Goal: Task Accomplishment & Management: Manage account settings

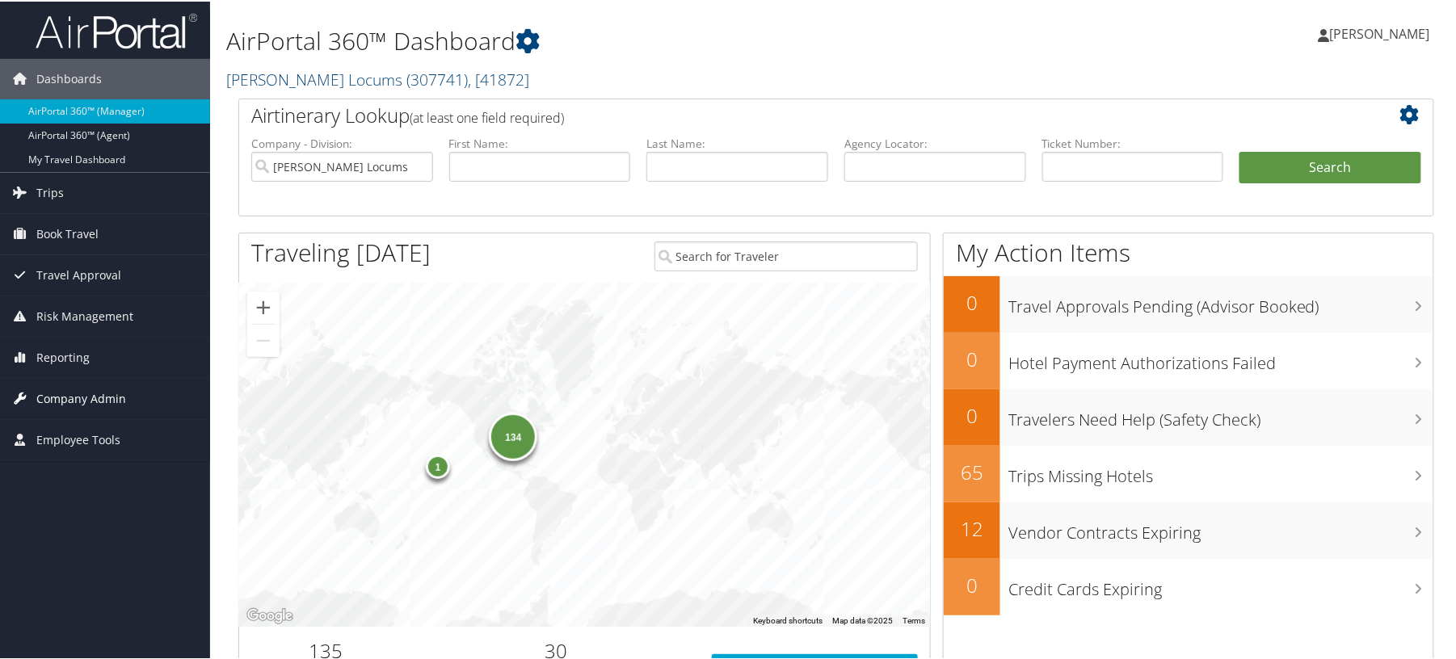
click at [74, 392] on span "Company Admin" at bounding box center [81, 397] width 90 height 40
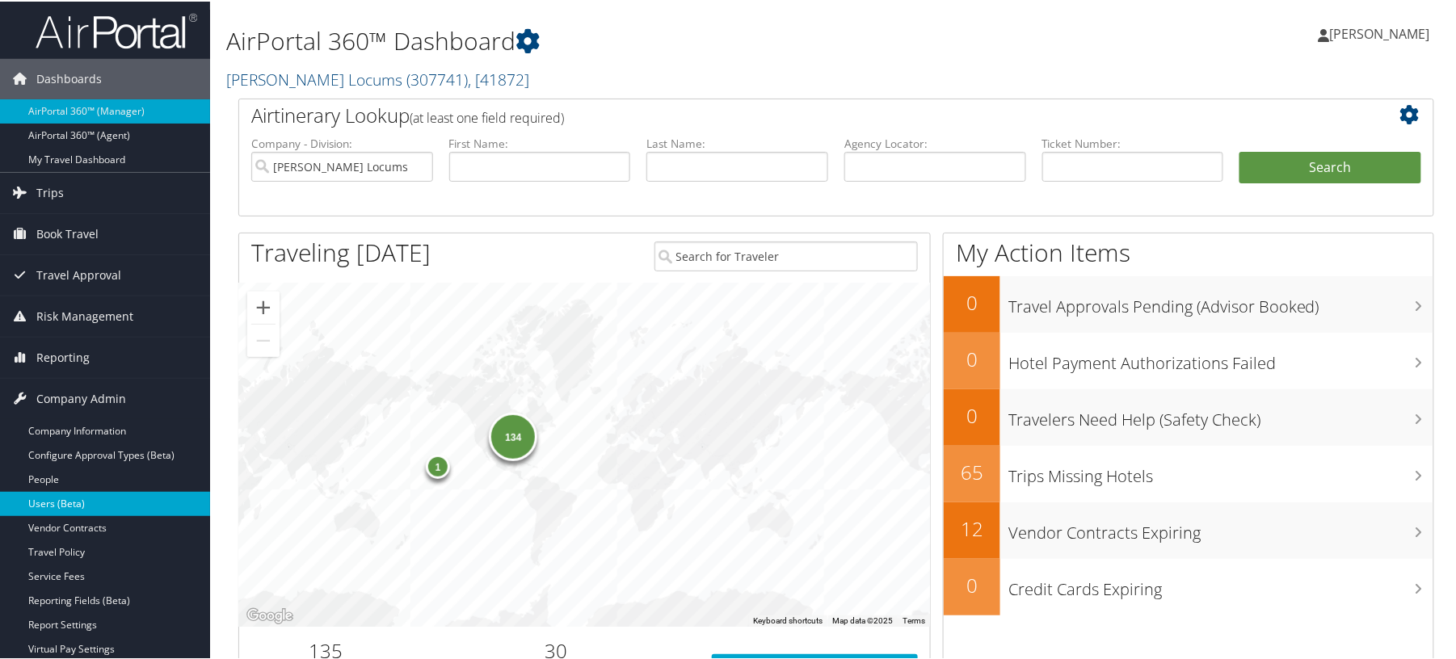
click at [98, 496] on link "Users (Beta)" at bounding box center [105, 502] width 210 height 24
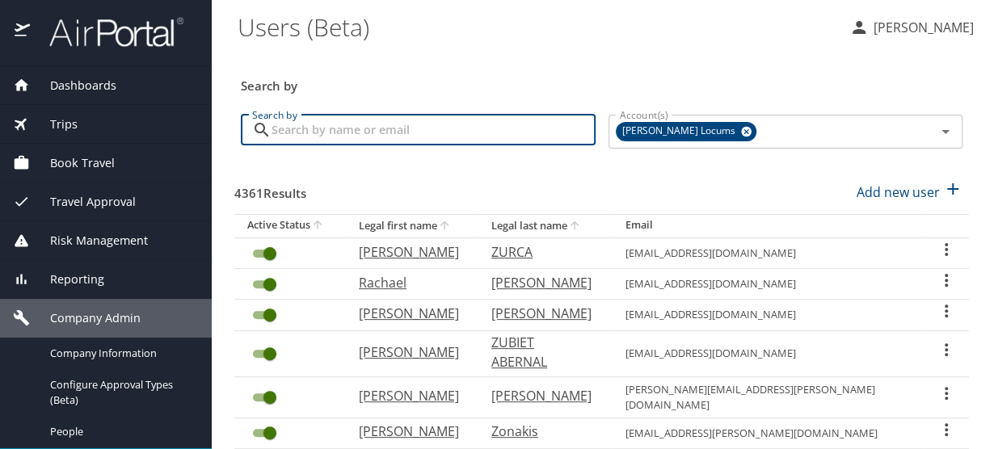
click at [356, 129] on input "Search by" at bounding box center [433, 130] width 324 height 31
paste input "nessaevelynmiller@gmail.com"
type input "nessaevelynmiller@gmail.com"
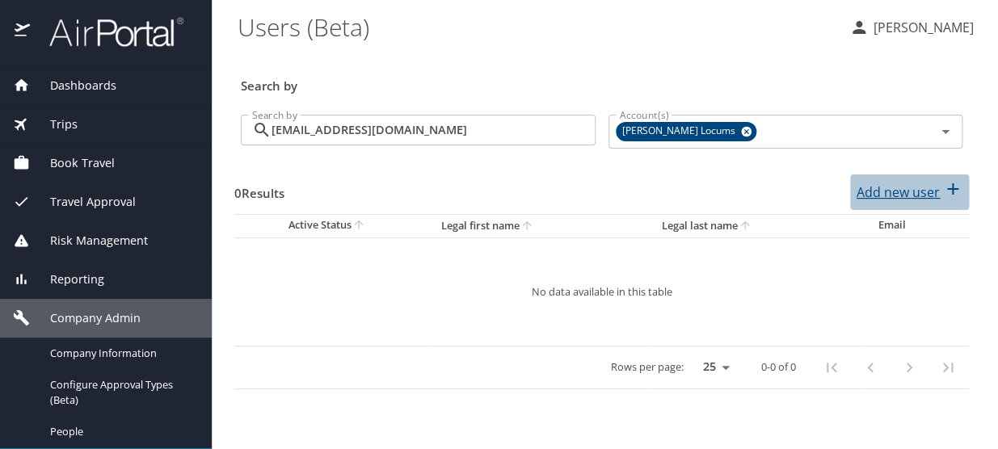
click at [898, 193] on p "Add new user" at bounding box center [897, 192] width 83 height 19
select select "US"
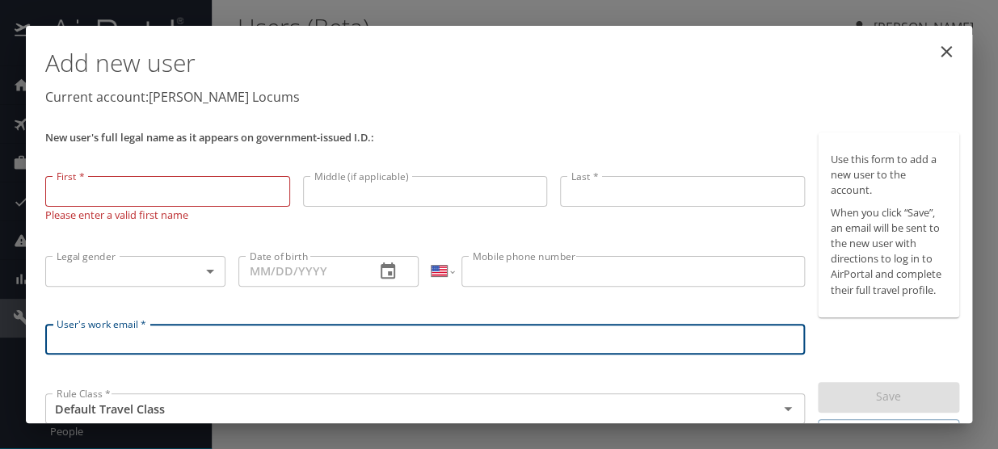
click at [165, 343] on input "User's work email *" at bounding box center [425, 339] width 760 height 31
paste input "nessaevelynmiller@gmail.com"
type input "nessaevelynmiller@gmail.com"
click at [107, 196] on input "First *" at bounding box center [167, 191] width 245 height 31
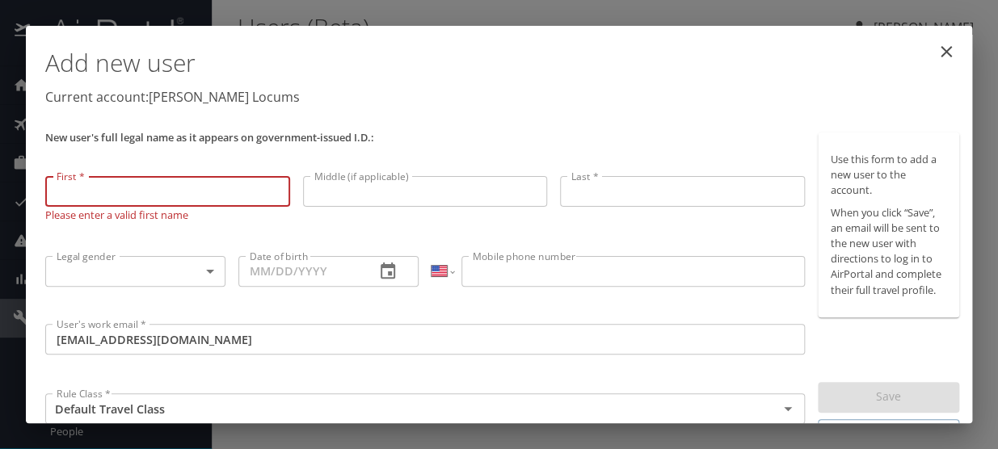
paste input "Nessa Evelyn Miller"
drag, startPoint x: 179, startPoint y: 188, endPoint x: 90, endPoint y: 179, distance: 89.4
click at [90, 179] on input "Nessa Evelyn Miller" at bounding box center [167, 191] width 245 height 31
type input "Nessa"
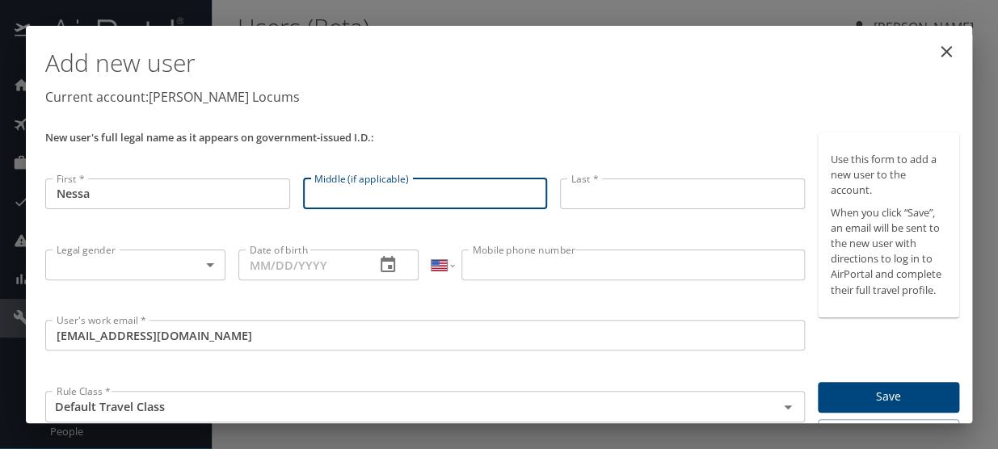
click at [462, 185] on input "Middle (if applicable)" at bounding box center [425, 194] width 245 height 31
paste input "Nessa Evelyn Miller"
drag, startPoint x: 347, startPoint y: 191, endPoint x: 215, endPoint y: 174, distance: 132.9
click at [228, 181] on div "New user's full legal name as it appears on government-issued I.D.: First * Nes…" at bounding box center [425, 291] width 772 height 330
drag, startPoint x: 423, startPoint y: 197, endPoint x: 346, endPoint y: 189, distance: 77.2
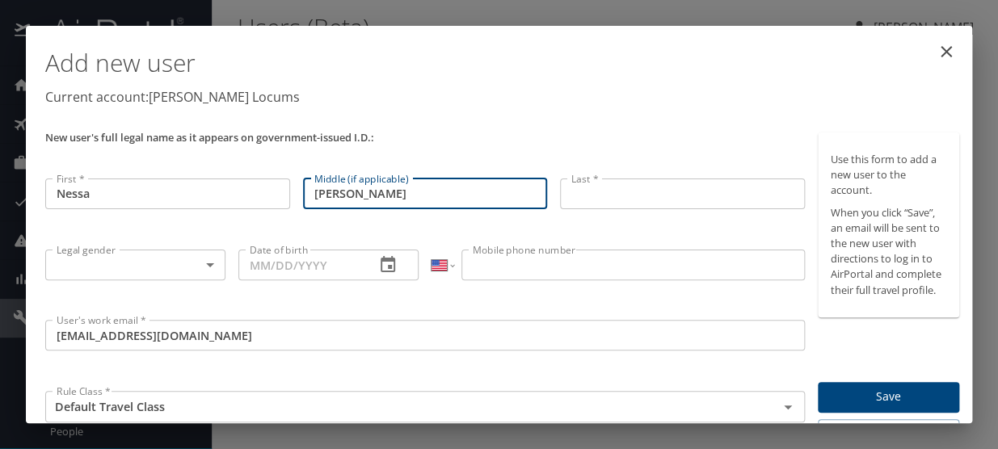
click at [346, 189] on input "Evelyn Miller" at bounding box center [425, 194] width 245 height 31
type input "Evelyn"
click at [567, 195] on input "Last *" at bounding box center [682, 194] width 245 height 31
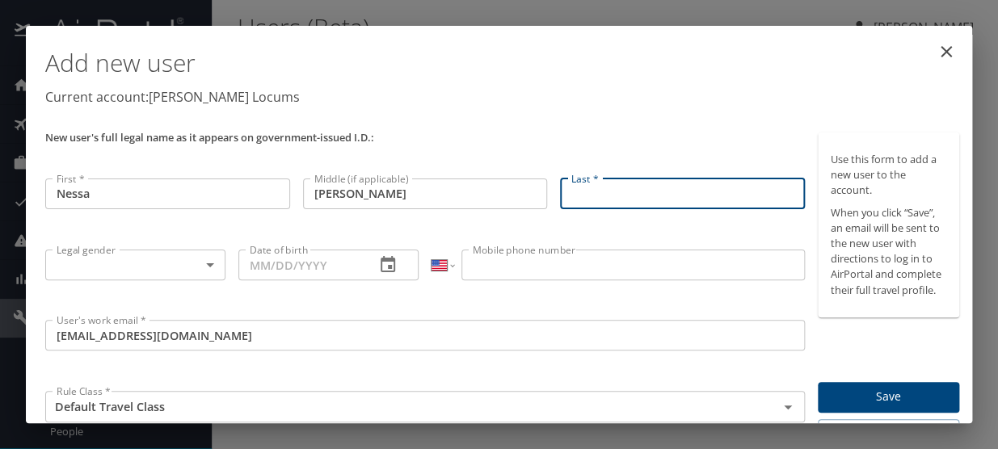
paste input "Nessa Evelyn Miller"
drag, startPoint x: 638, startPoint y: 193, endPoint x: 363, endPoint y: 174, distance: 276.2
click at [372, 177] on div "New user's full legal name as it appears on government-issued I.D.: First * Nes…" at bounding box center [425, 291] width 772 height 330
type input "Miller"
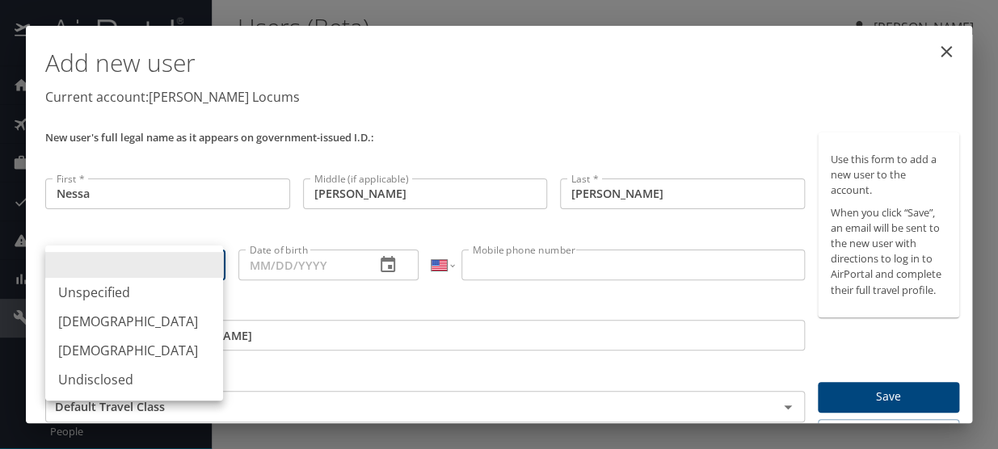
click at [162, 273] on body "Dashboards AirPortal 360™ Manager My Travel Dashboard Trips Airtinerary® Lookup…" at bounding box center [499, 224] width 998 height 449
click at [105, 346] on li "Female" at bounding box center [134, 350] width 178 height 29
type input "Female"
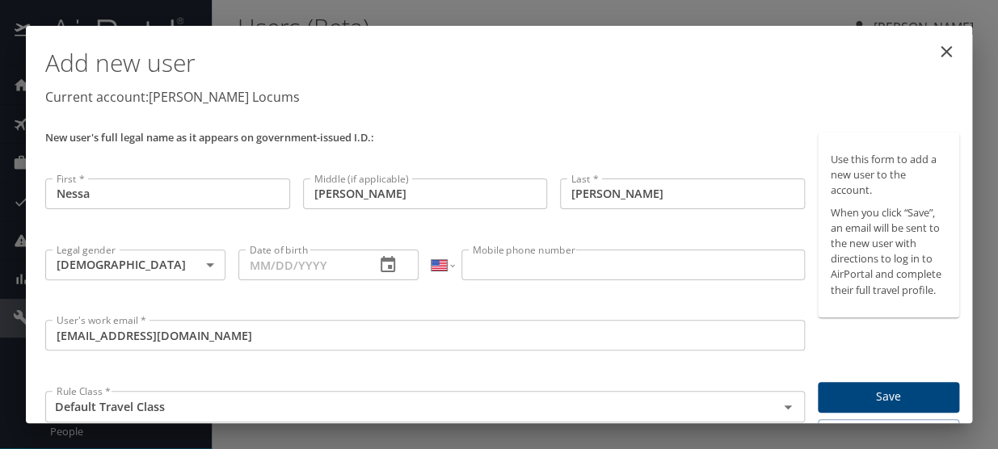
click at [265, 265] on input "Date of birth" at bounding box center [300, 265] width 124 height 31
paste input "02/02/1980"
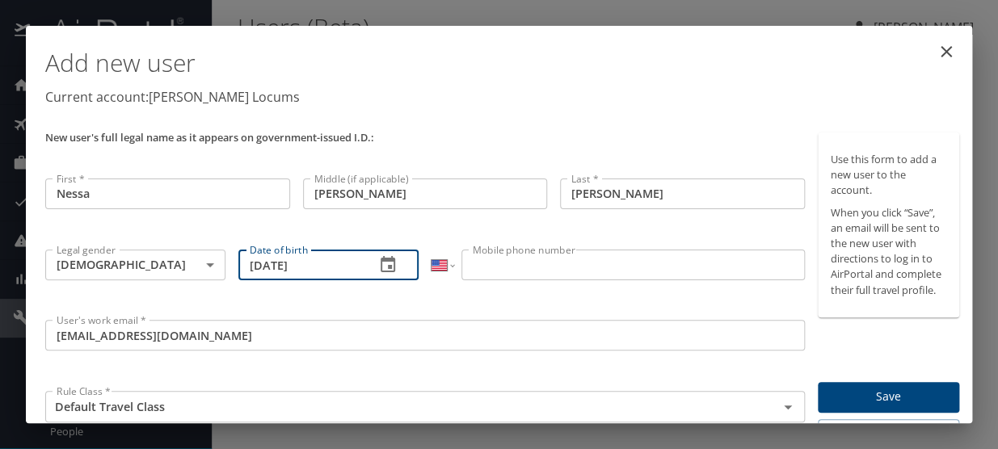
type input "02/02/1980"
click at [540, 268] on input "Mobile phone number" at bounding box center [632, 265] width 343 height 31
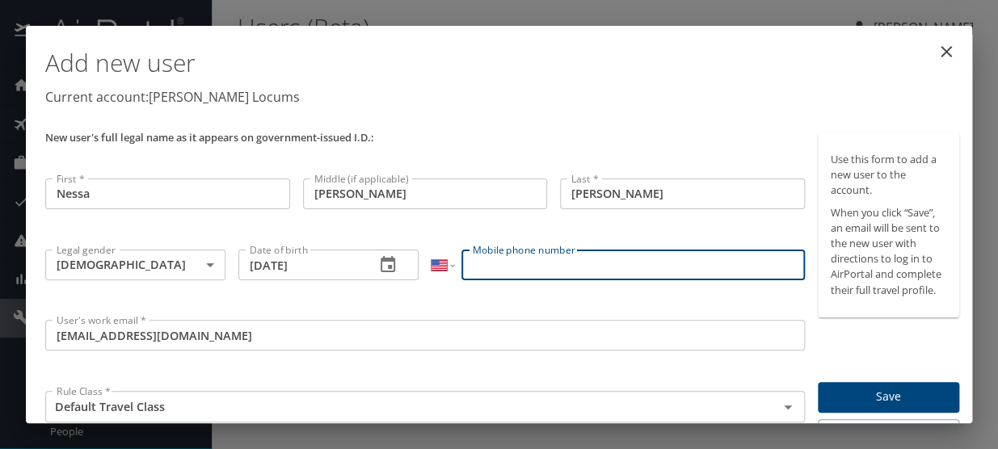
paste input "(937) 602-3742"
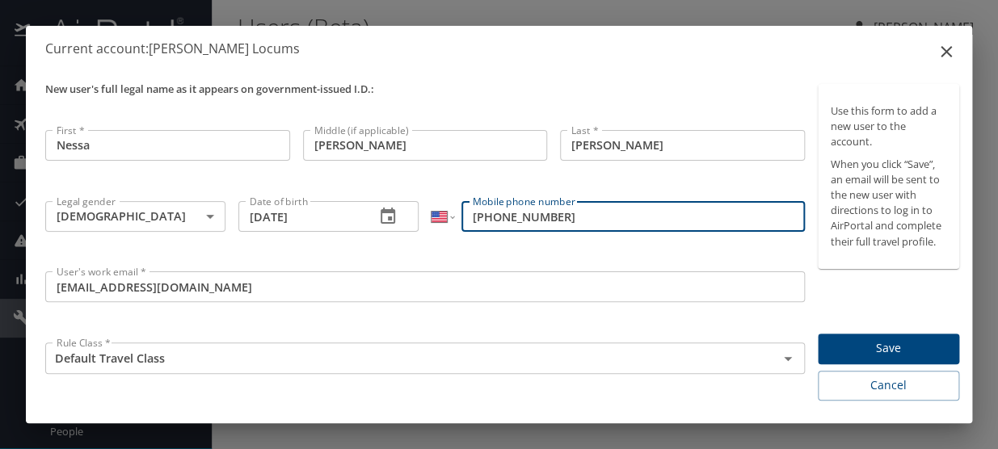
scroll to position [64, 0]
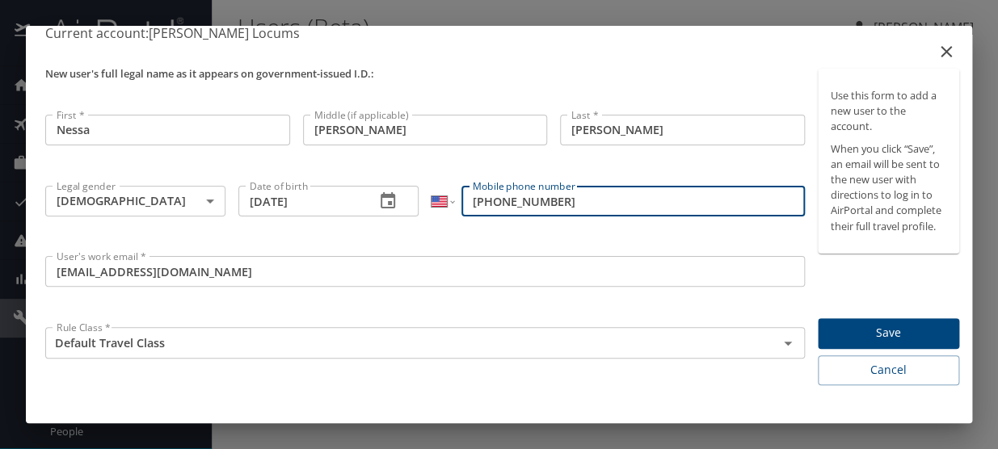
type input "(937) 602-3742"
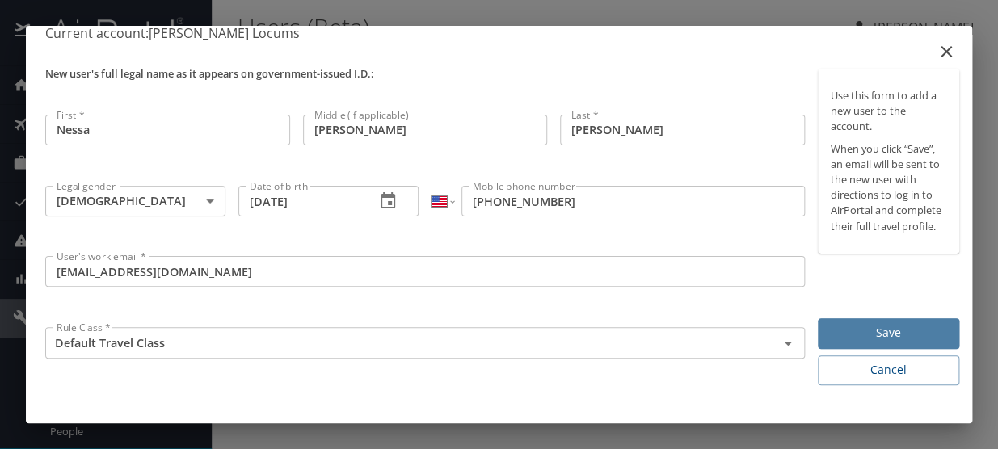
click at [869, 327] on span "Save" at bounding box center [889, 333] width 116 height 20
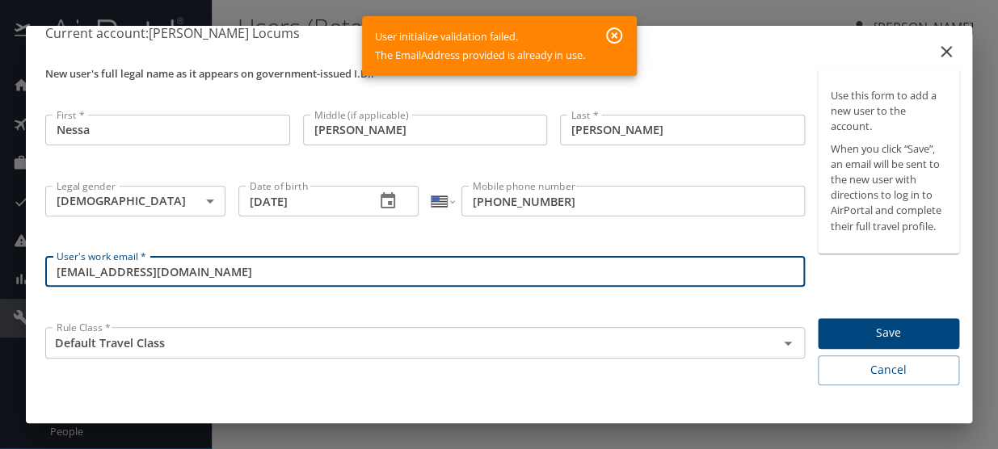
drag, startPoint x: 217, startPoint y: 269, endPoint x: 167, endPoint y: 267, distance: 50.1
click at [167, 267] on input "nessaevelynmiller@gmail.com" at bounding box center [425, 271] width 760 height 31
type input "nessaevelynmiller@hl.cbt"
click at [880, 343] on button "Save" at bounding box center [888, 334] width 141 height 32
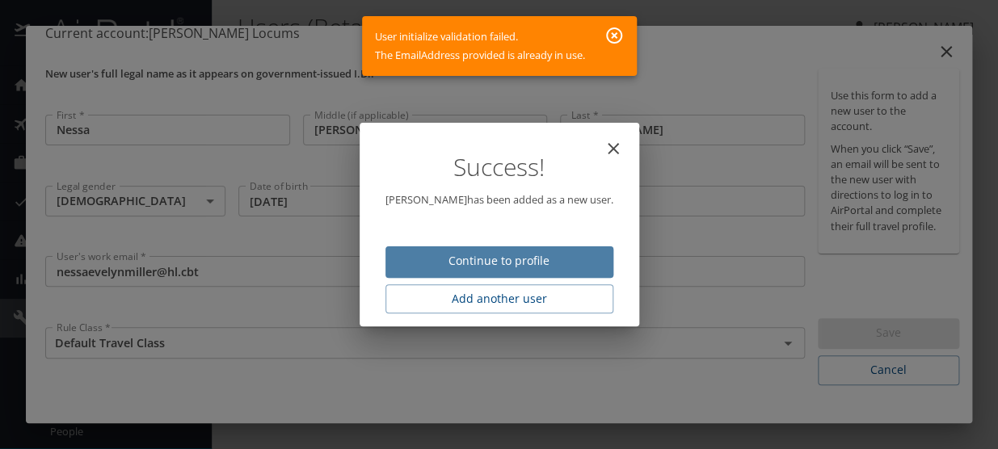
click at [532, 263] on span "Continue to profile" at bounding box center [499, 261] width 202 height 20
select select "US"
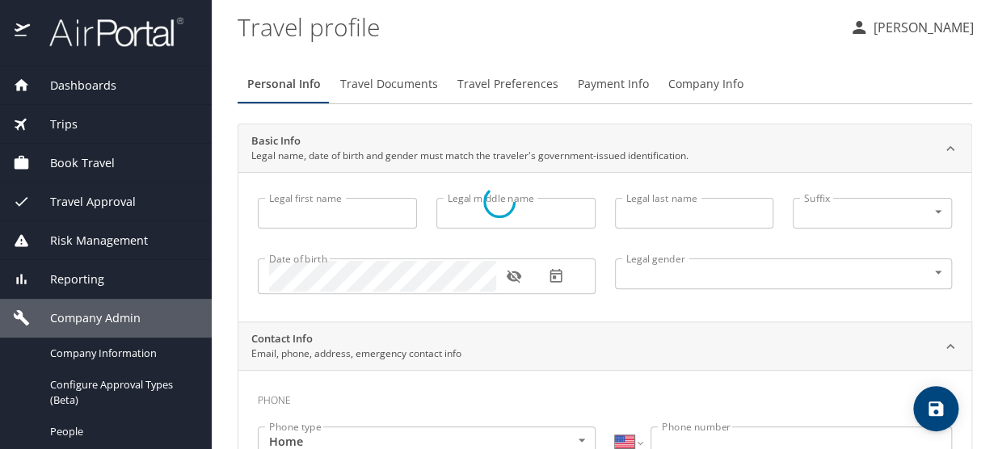
type input "Nessa"
type input "Evelyn"
type input "Miller"
type input "Female"
select select "US"
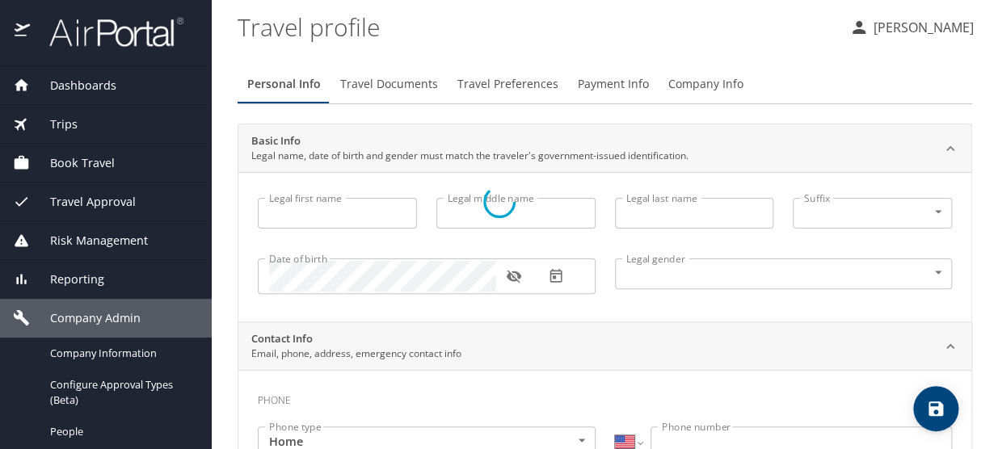
select select "US"
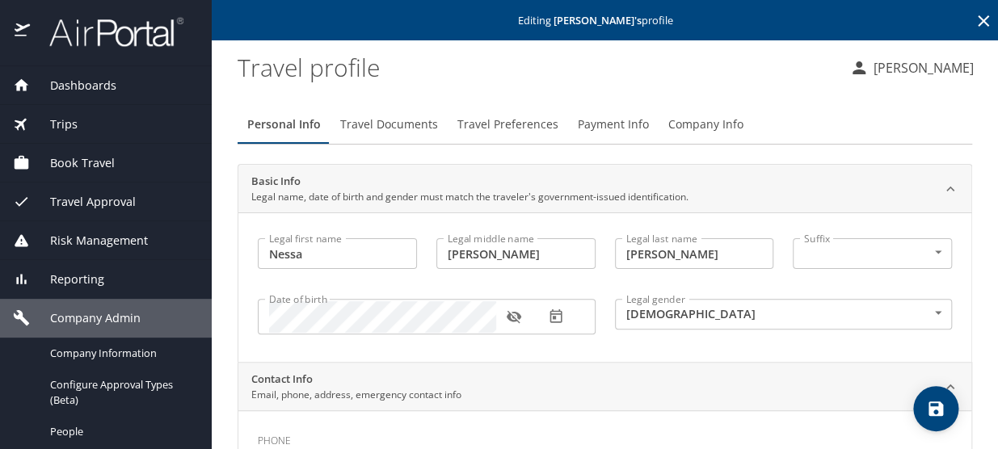
click at [379, 127] on span "Travel Documents" at bounding box center [389, 125] width 98 height 20
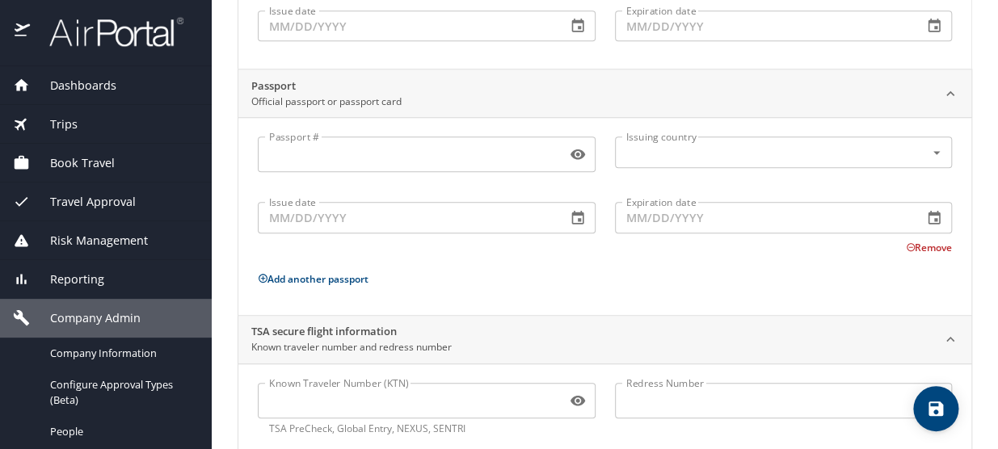
scroll to position [327, 0]
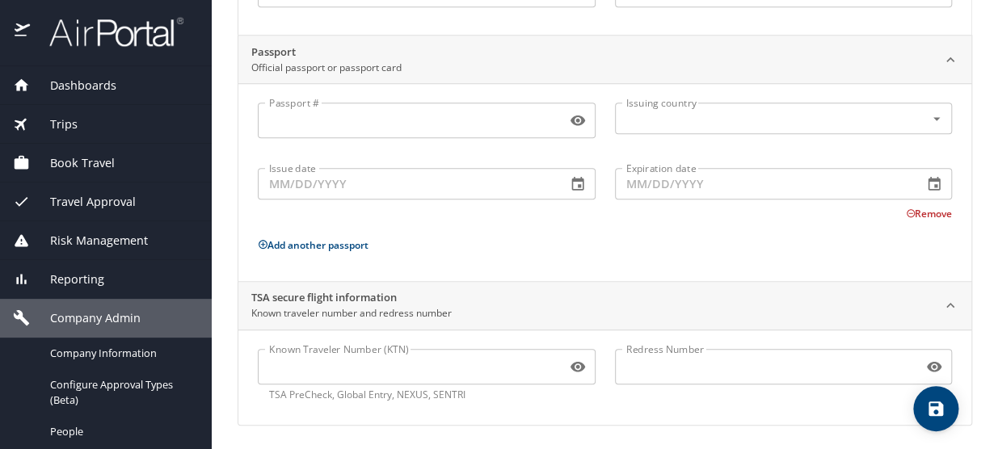
click at [322, 359] on input "Known Traveler Number (KTN)" at bounding box center [409, 366] width 302 height 31
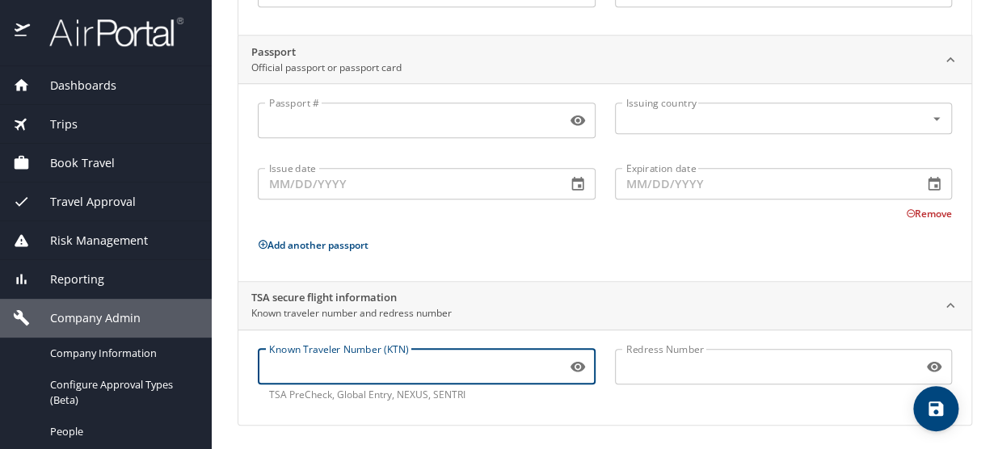
paste input "TT11R2Z1Q"
type input "TT11R2Z1Q"
click at [926, 409] on icon "save" at bounding box center [935, 408] width 19 height 19
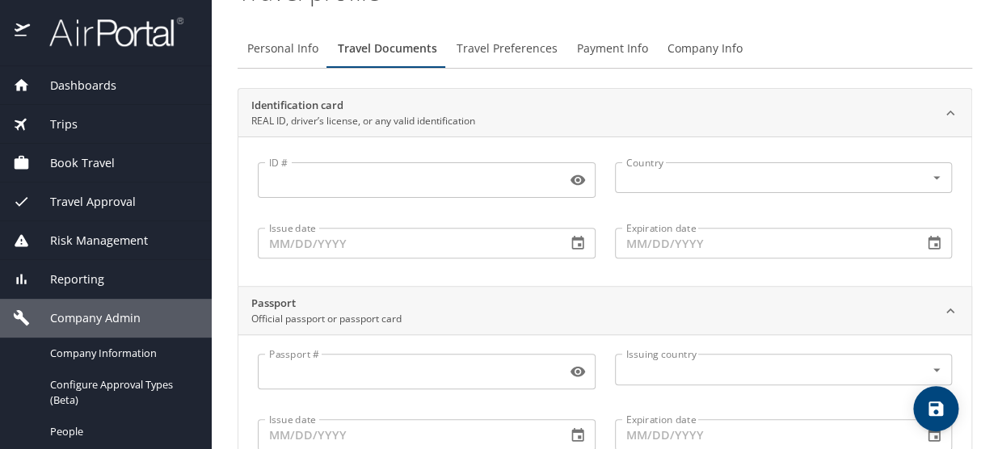
scroll to position [33, 0]
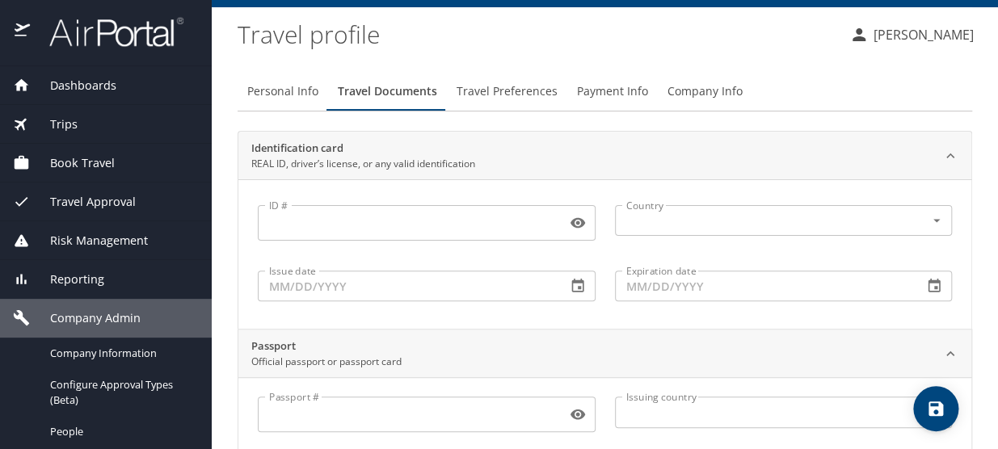
click at [481, 90] on span "Travel Preferences" at bounding box center [507, 92] width 101 height 20
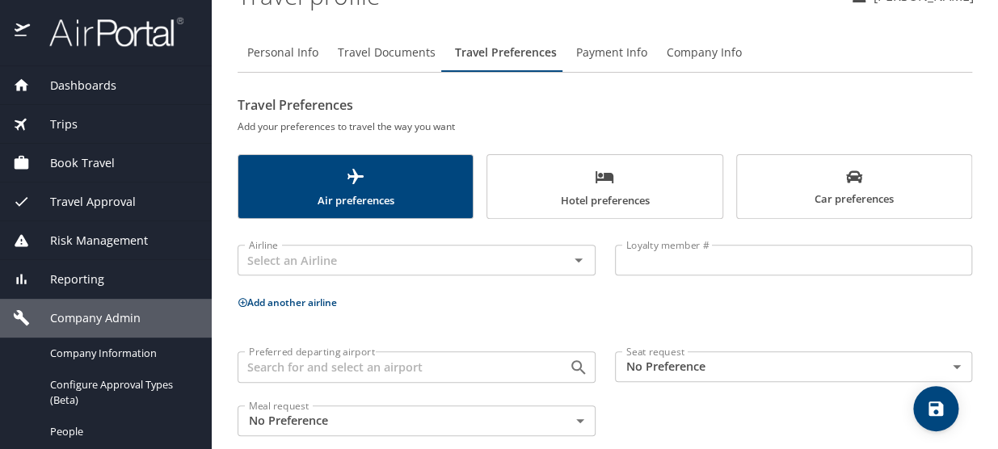
scroll to position [93, 0]
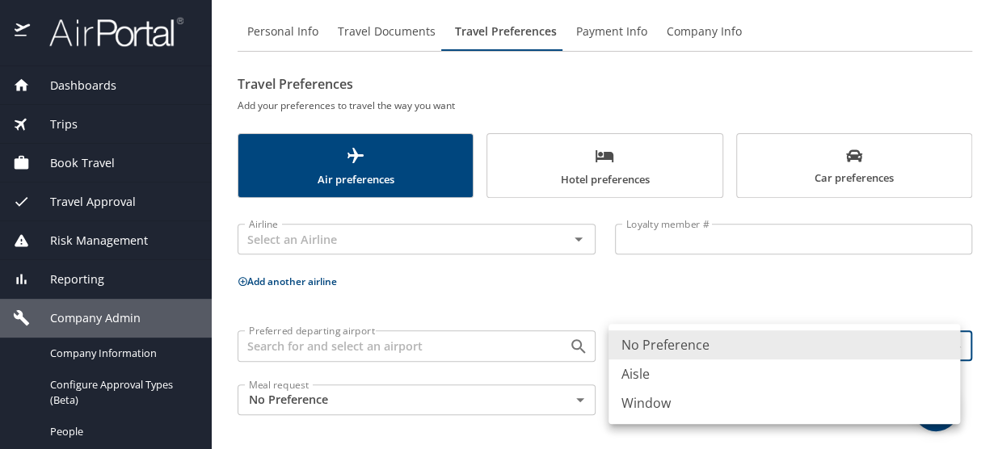
click at [659, 348] on body "Dashboards AirPortal 360™ Manager My Travel Dashboard Trips Airtinerary® Lookup…" at bounding box center [499, 224] width 998 height 449
click at [658, 406] on li "Window" at bounding box center [783, 403] width 351 height 29
type input "Window"
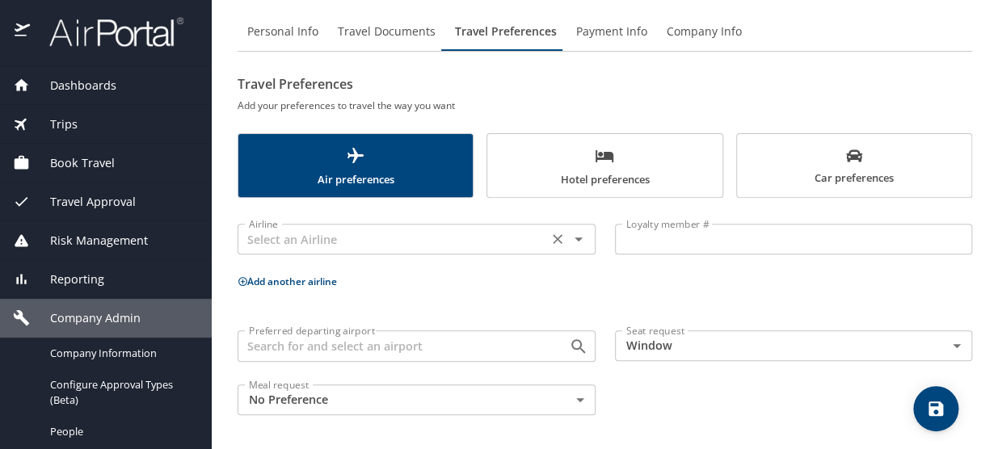
click at [295, 241] on input "text" at bounding box center [392, 239] width 301 height 21
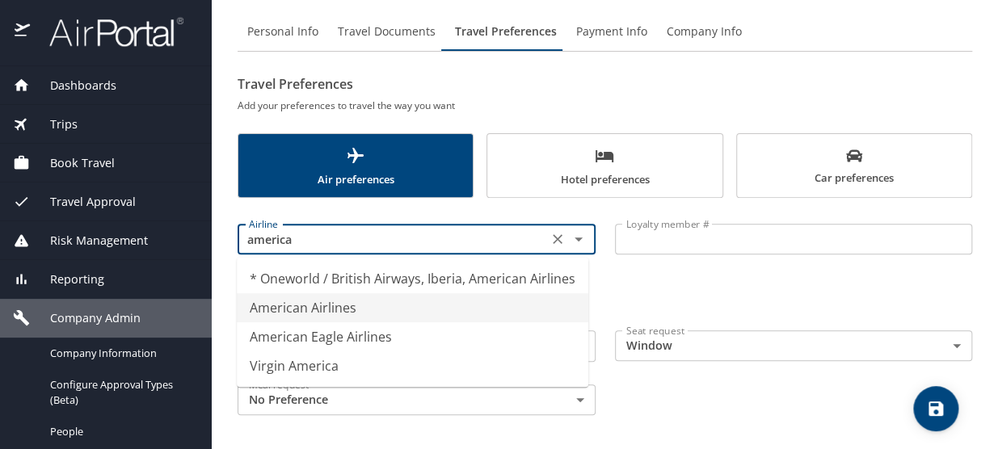
click at [319, 305] on li "American Airlines" at bounding box center [412, 307] width 351 height 29
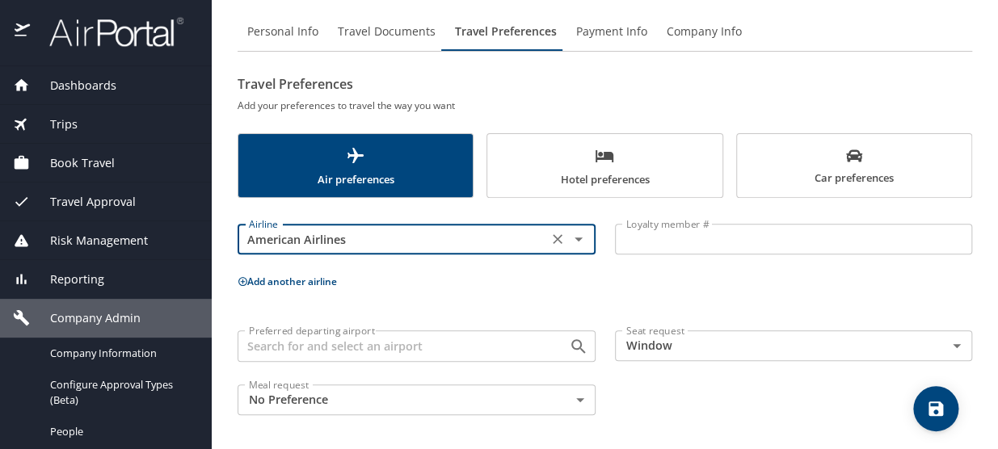
type input "American Airlines"
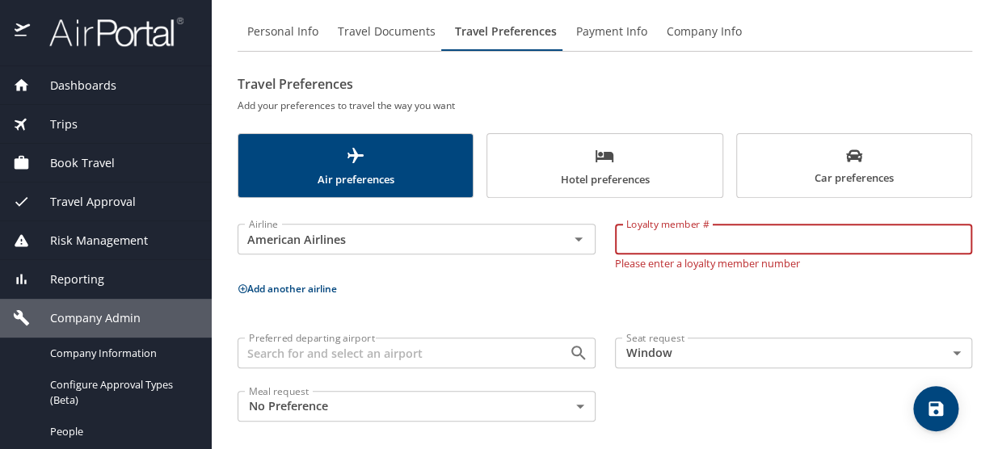
click at [626, 242] on input "Loyalty member #" at bounding box center [794, 239] width 358 height 31
paste input "0A9NR32"
type input "0A9NR32"
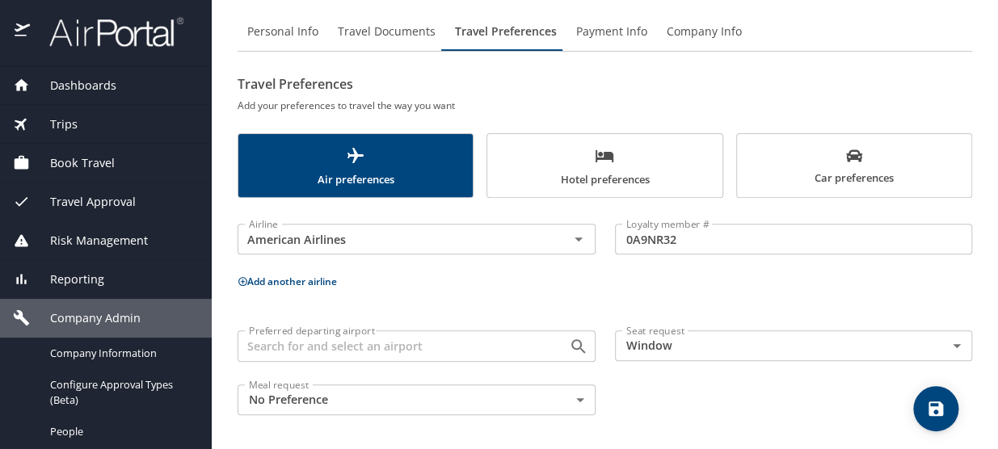
click at [283, 290] on p "Add another airline" at bounding box center [605, 281] width 734 height 20
click at [321, 280] on button "Add another airline" at bounding box center [287, 282] width 99 height 14
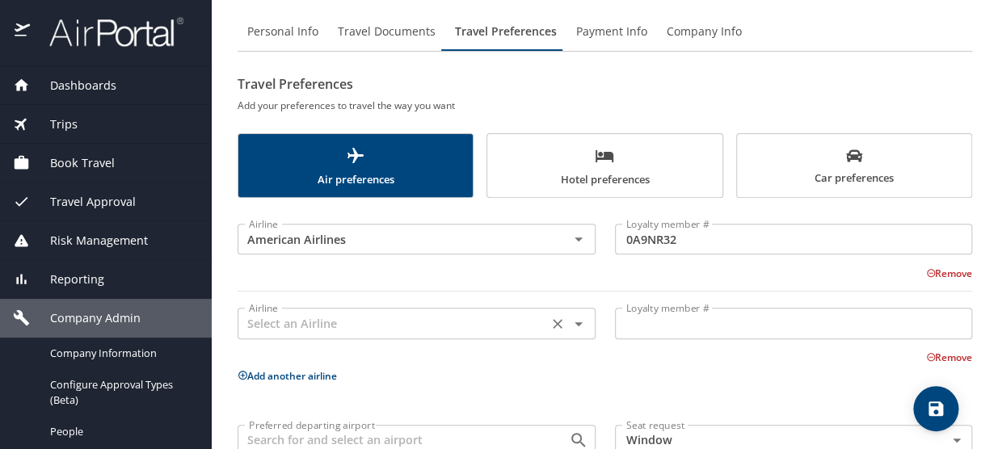
click at [309, 325] on input "text" at bounding box center [392, 323] width 301 height 21
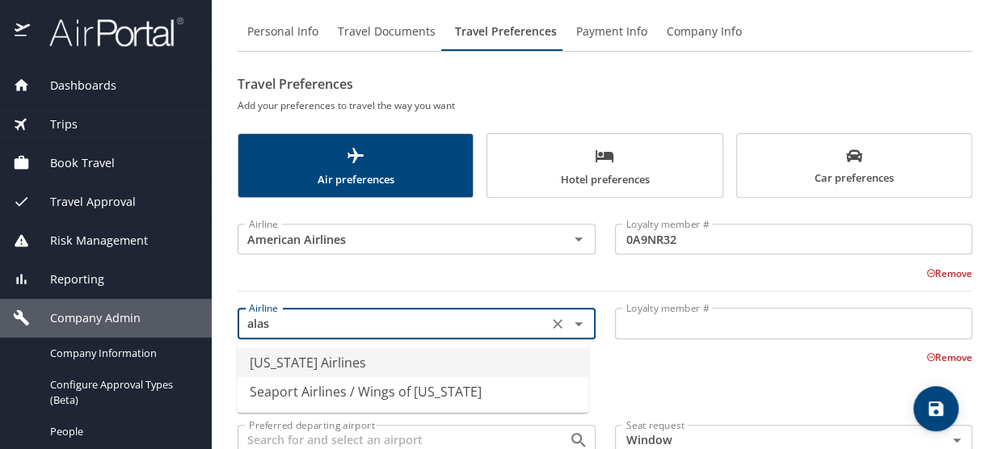
click at [305, 359] on li "Alaska Airlines" at bounding box center [412, 362] width 351 height 29
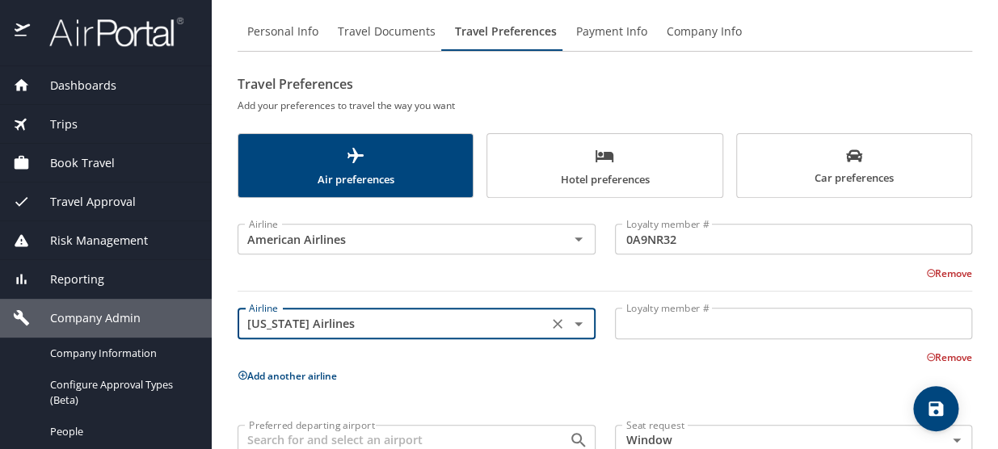
type input "Alaska Airlines"
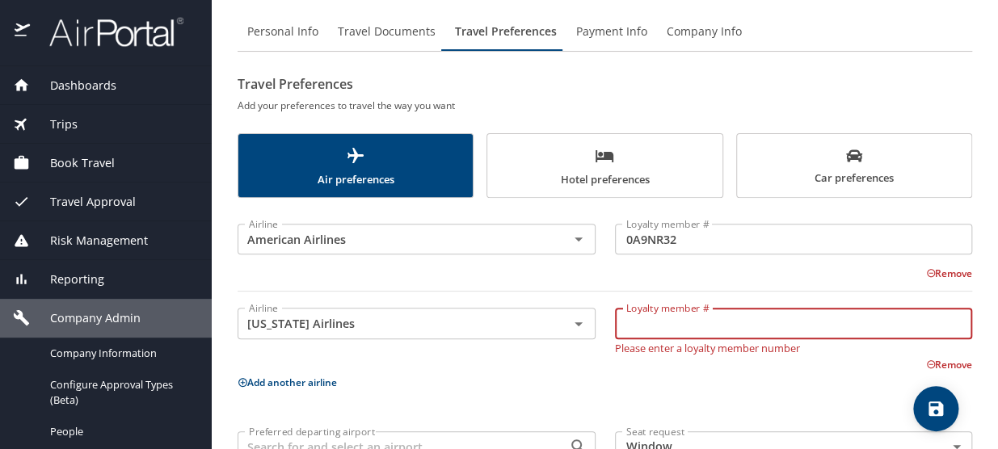
click at [649, 316] on input "Loyalty member #" at bounding box center [794, 323] width 358 height 31
paste input "337918976"
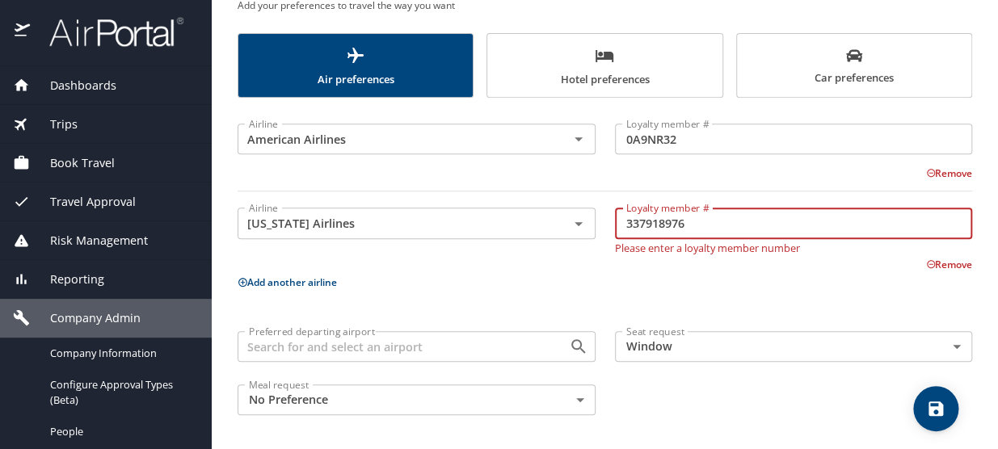
scroll to position [194, 0]
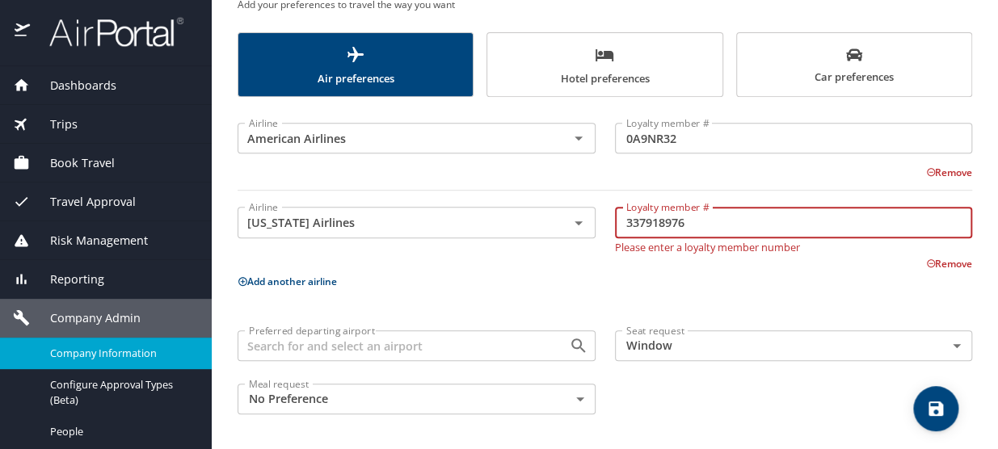
type input "337918976"
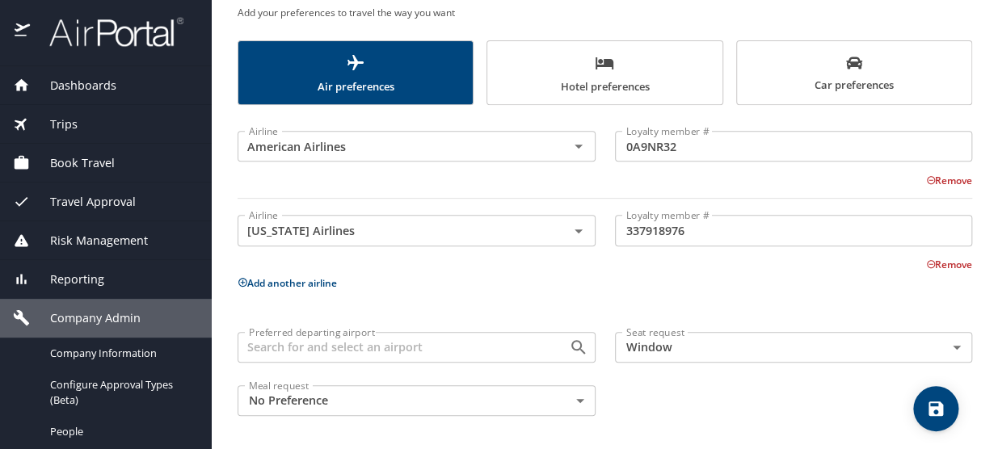
click at [290, 347] on input "Preferred departing airport" at bounding box center [392, 347] width 301 height 21
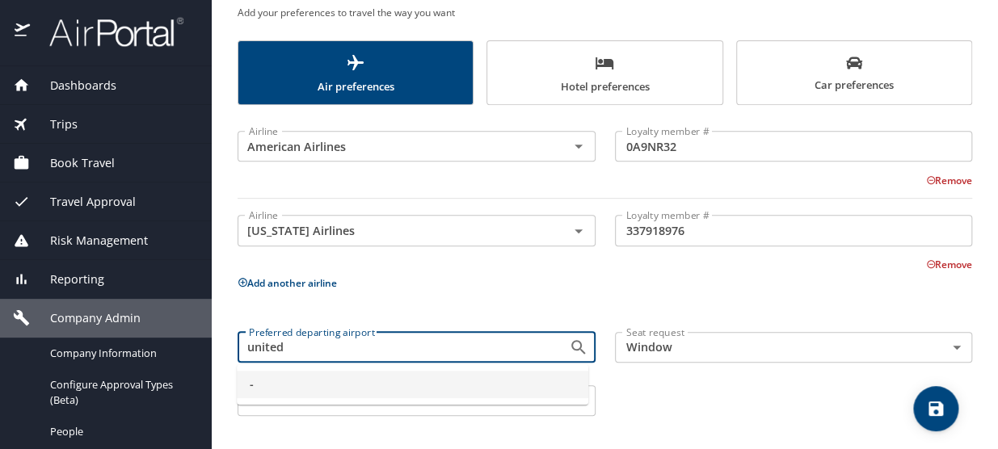
type input "united"
drag, startPoint x: 237, startPoint y: 335, endPoint x: 129, endPoint y: 324, distance: 108.1
click at [129, 325] on div "Dashboards AirPortal 360™ Manager My Travel Dashboard Trips Airtinerary® Lookup…" at bounding box center [499, 224] width 998 height 449
type input "-"
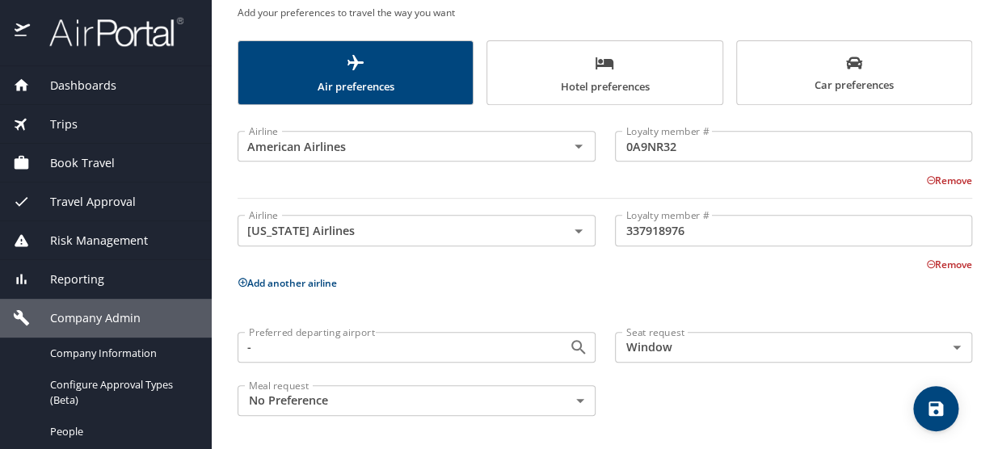
click at [311, 276] on button "Add another airline" at bounding box center [287, 283] width 99 height 14
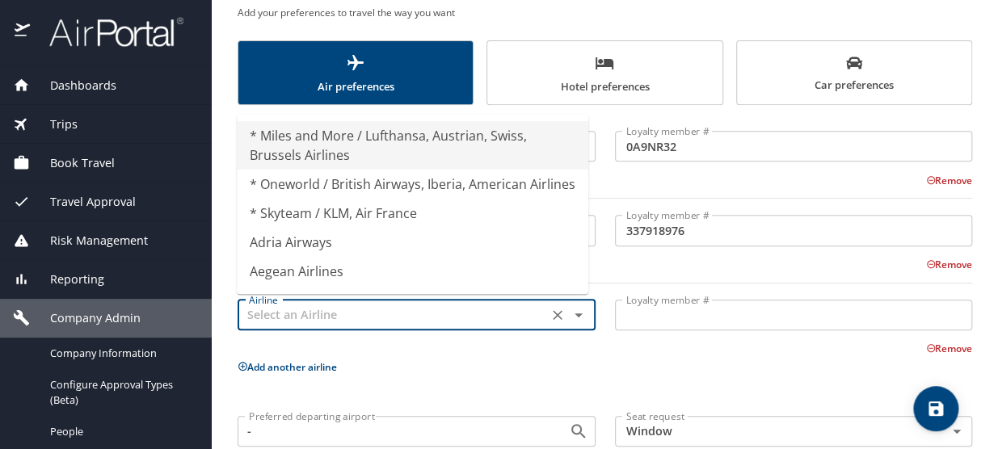
click at [282, 306] on input "text" at bounding box center [392, 315] width 301 height 21
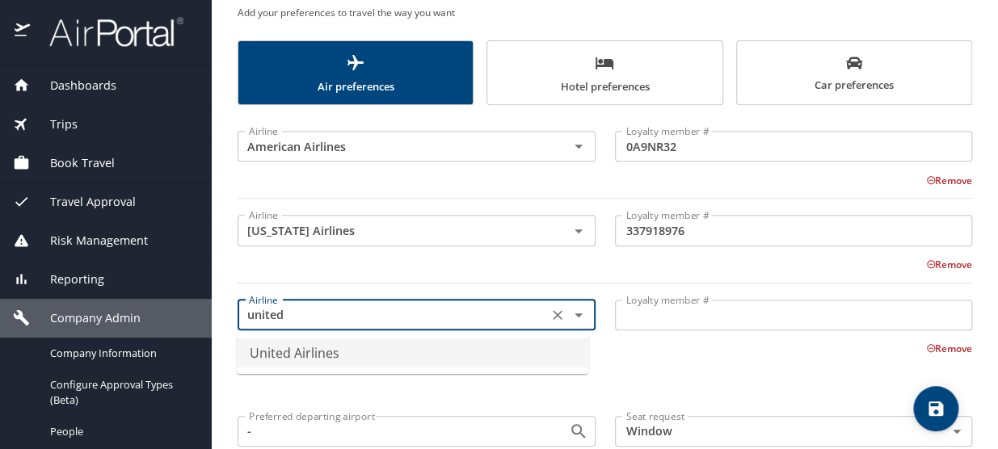
click at [290, 350] on li "United Airlines" at bounding box center [412, 353] width 351 height 29
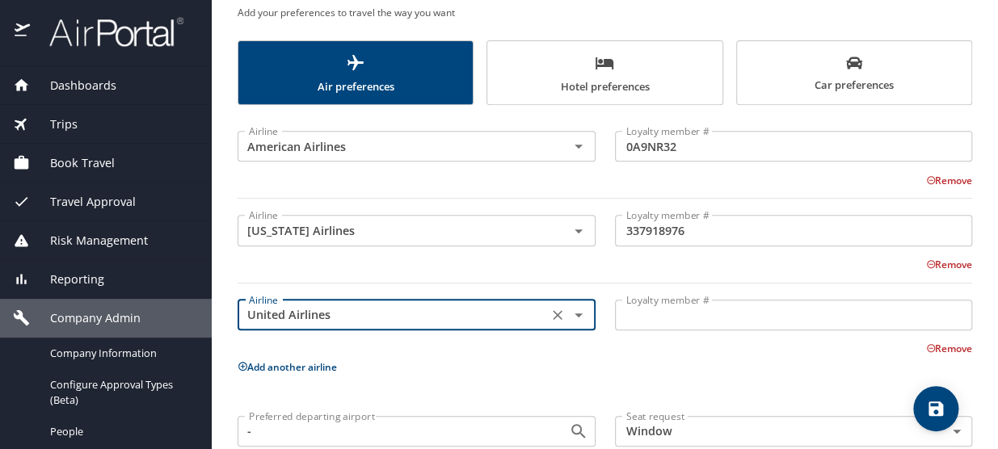
type input "United Airlines"
click at [694, 306] on input "Loyalty member #" at bounding box center [794, 315] width 358 height 31
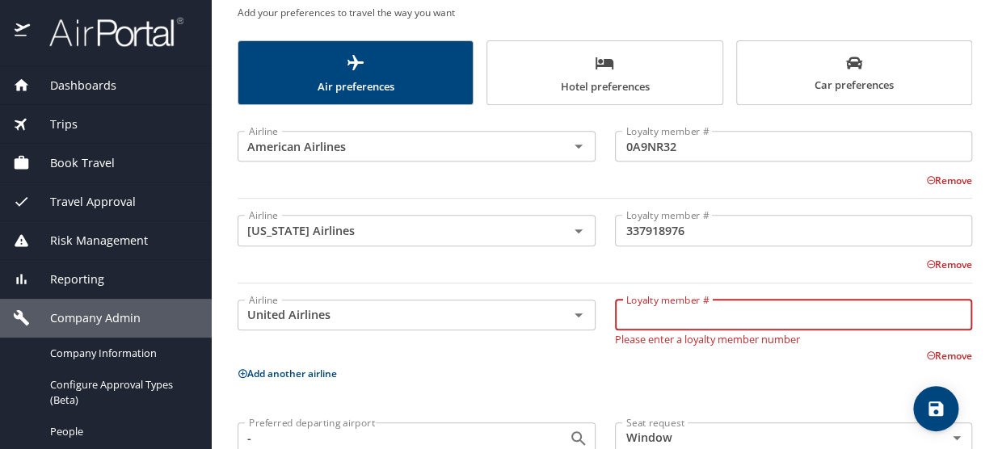
paste input "MX132916"
type input "MX132916"
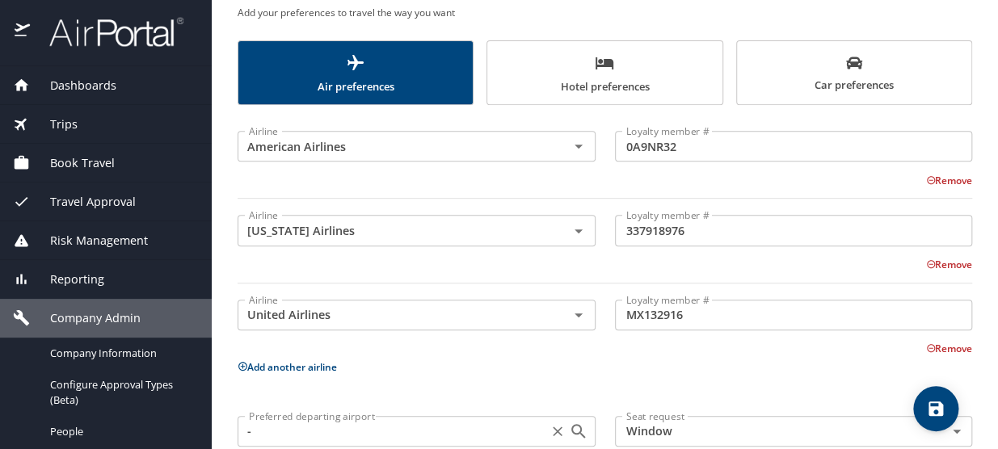
scroll to position [259, 0]
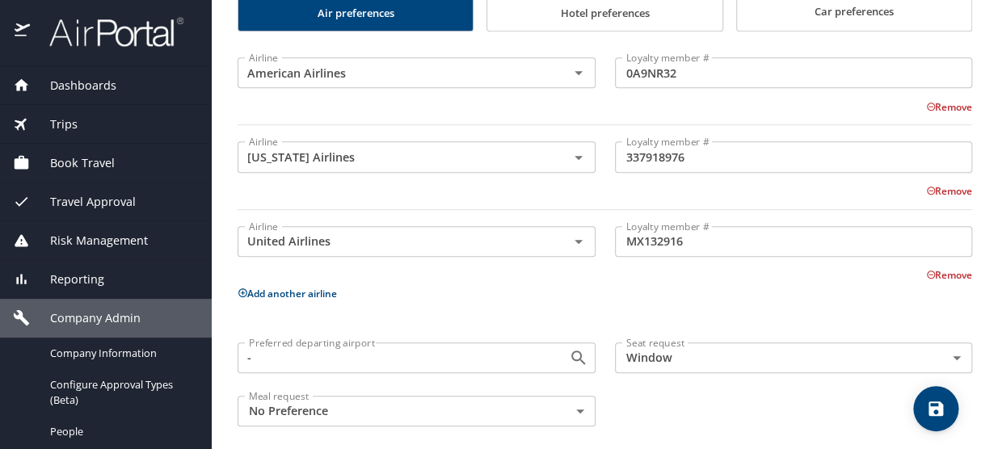
click at [271, 289] on button "Add another airline" at bounding box center [287, 294] width 99 height 14
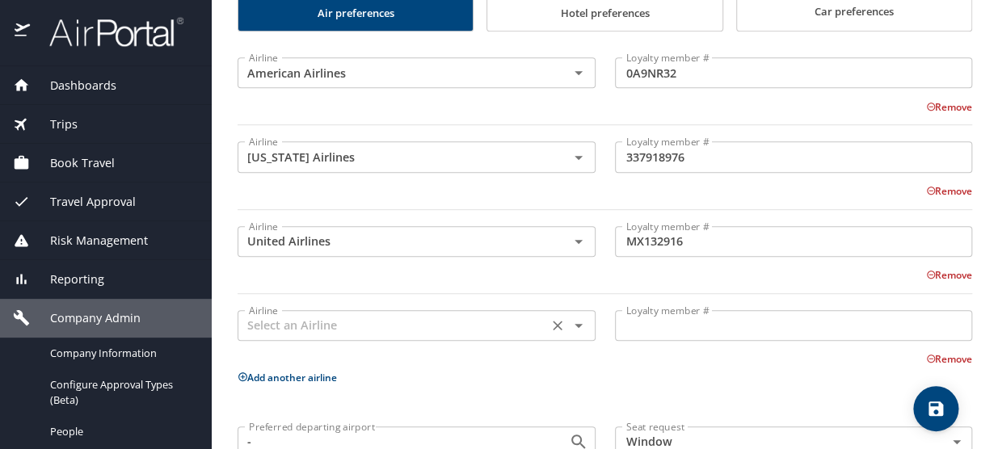
click at [281, 321] on input "text" at bounding box center [392, 325] width 301 height 21
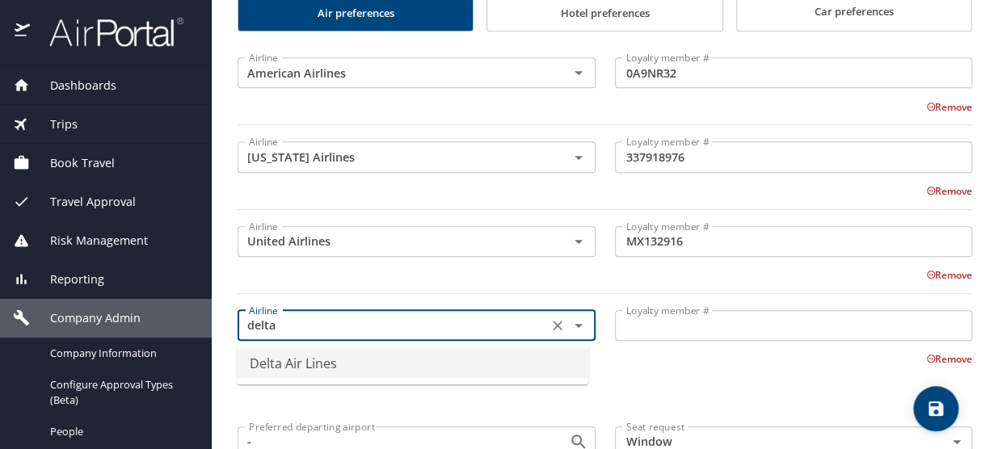
drag, startPoint x: 305, startPoint y: 363, endPoint x: 399, endPoint y: 355, distance: 94.9
click at [307, 361] on li "Delta Air Lines" at bounding box center [412, 363] width 351 height 29
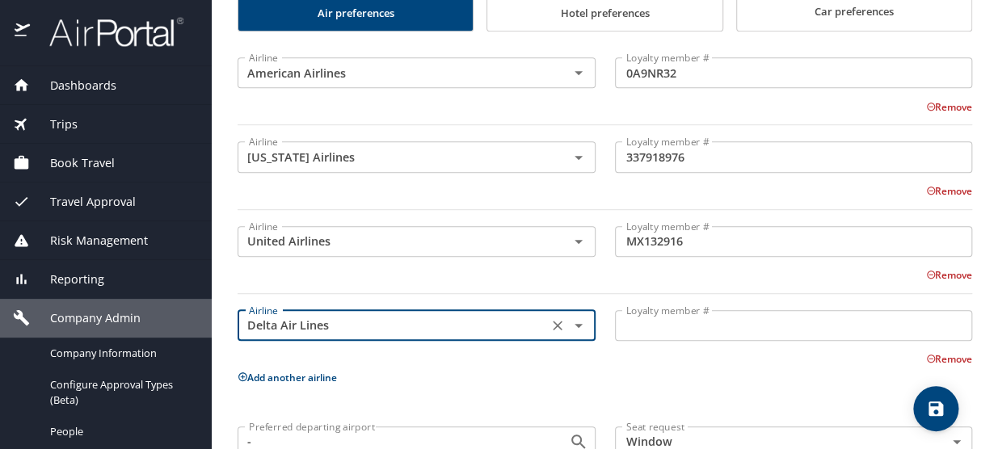
type input "Delta Air Lines"
click at [671, 324] on input "Loyalty member #" at bounding box center [794, 325] width 358 height 31
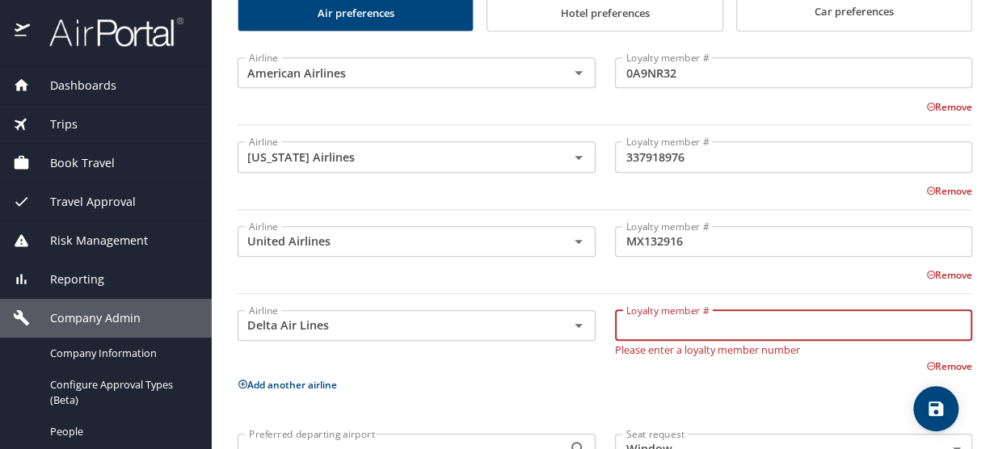
paste input "2484668054"
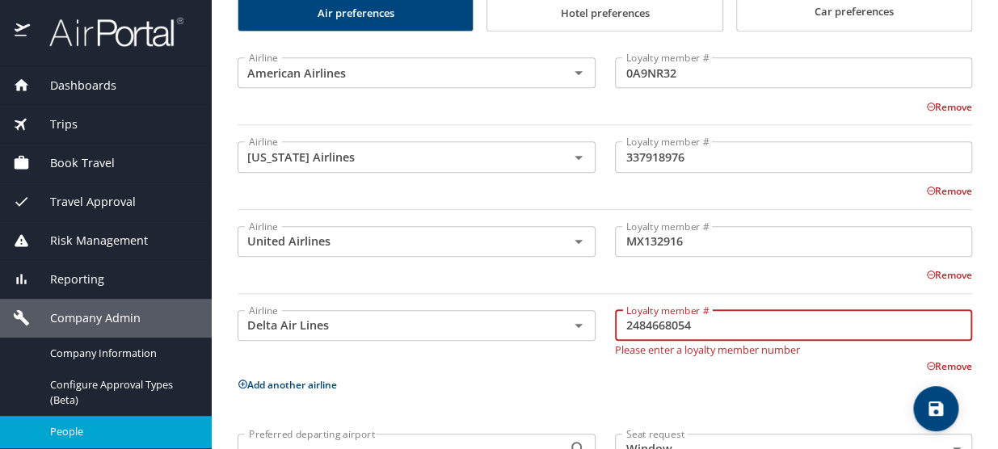
type input "2484668054"
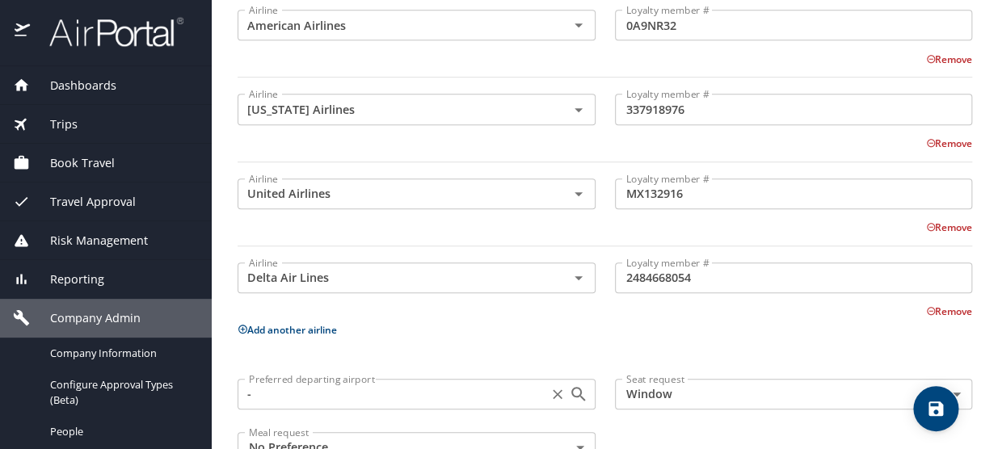
scroll to position [333, 0]
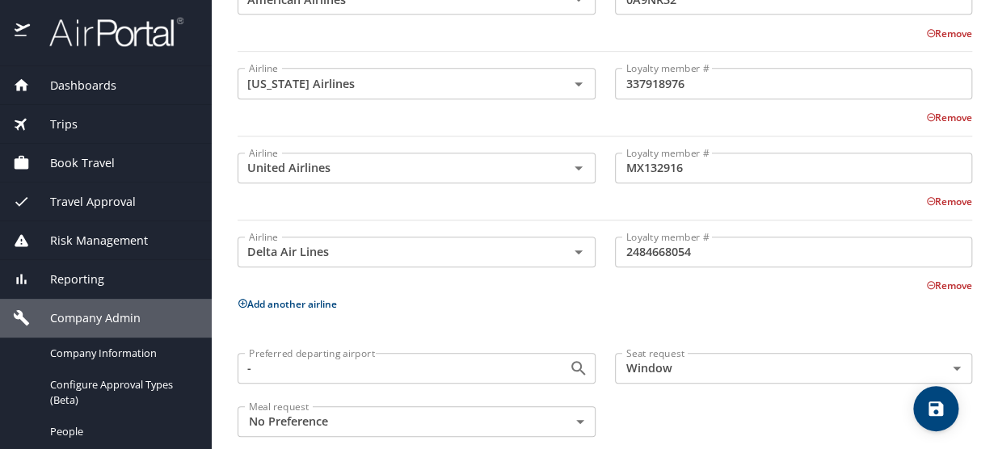
click at [292, 302] on button "Add another airline" at bounding box center [287, 304] width 99 height 14
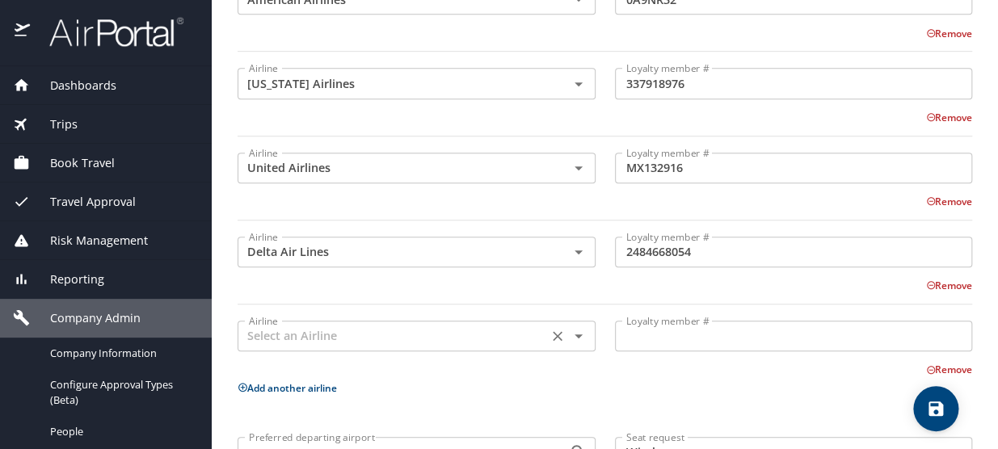
click at [288, 337] on input "text" at bounding box center [392, 336] width 301 height 21
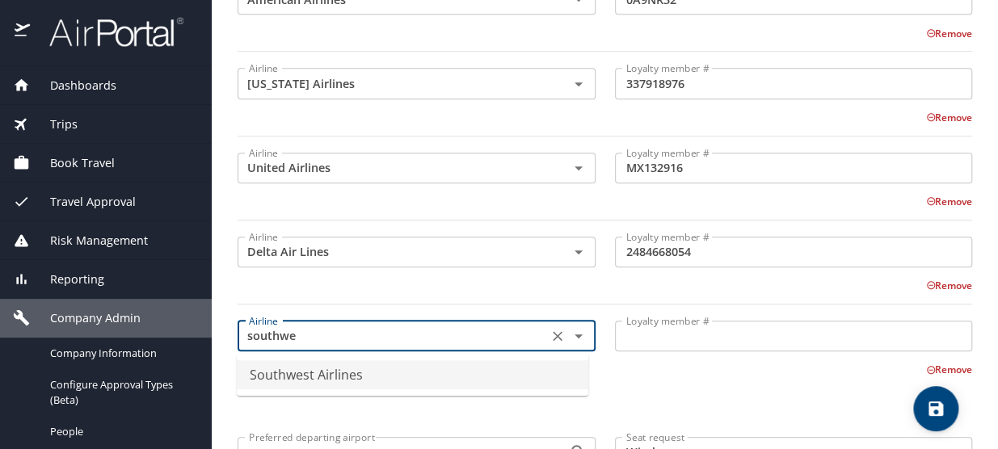
drag, startPoint x: 313, startPoint y: 371, endPoint x: 477, endPoint y: 363, distance: 164.2
click at [313, 371] on li "Southwest Airlines" at bounding box center [412, 374] width 351 height 29
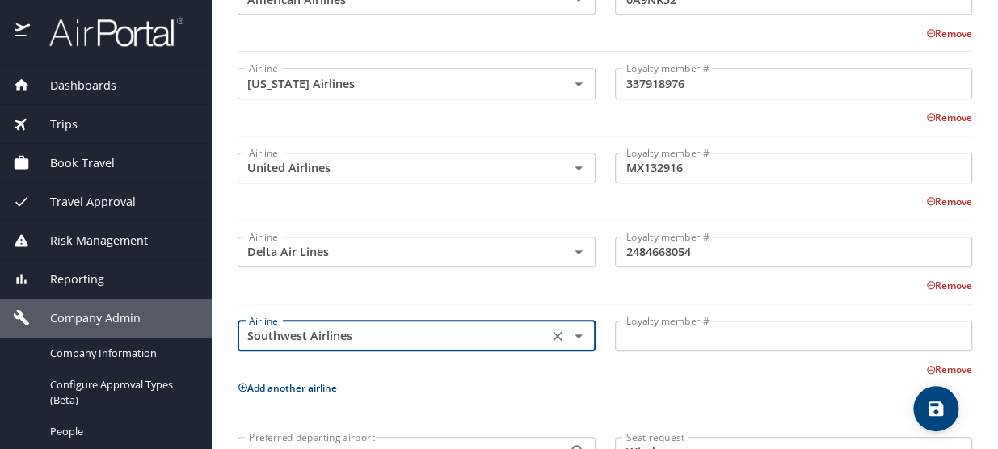
type input "Southwest Airlines"
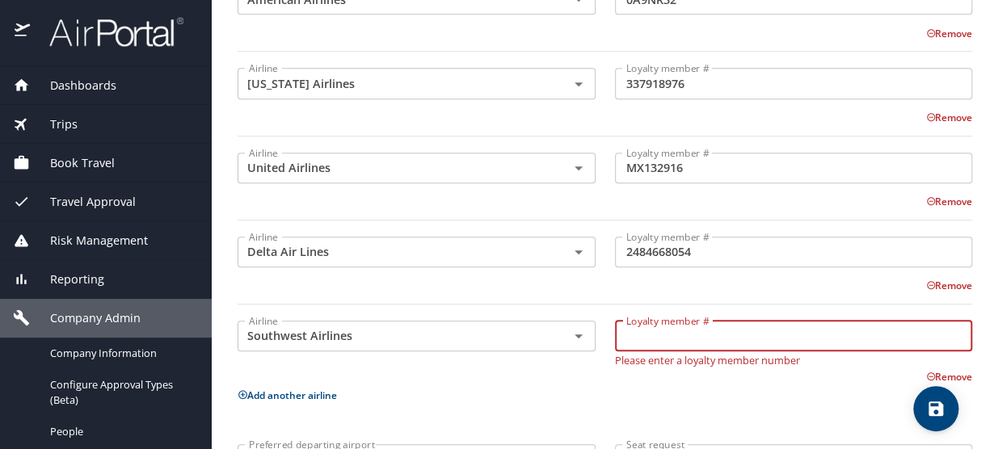
click at [650, 330] on input "Loyalty member #" at bounding box center [794, 336] width 358 height 31
paste input "22591764646"
type input "22591764646"
click at [926, 399] on icon "save" at bounding box center [935, 408] width 19 height 19
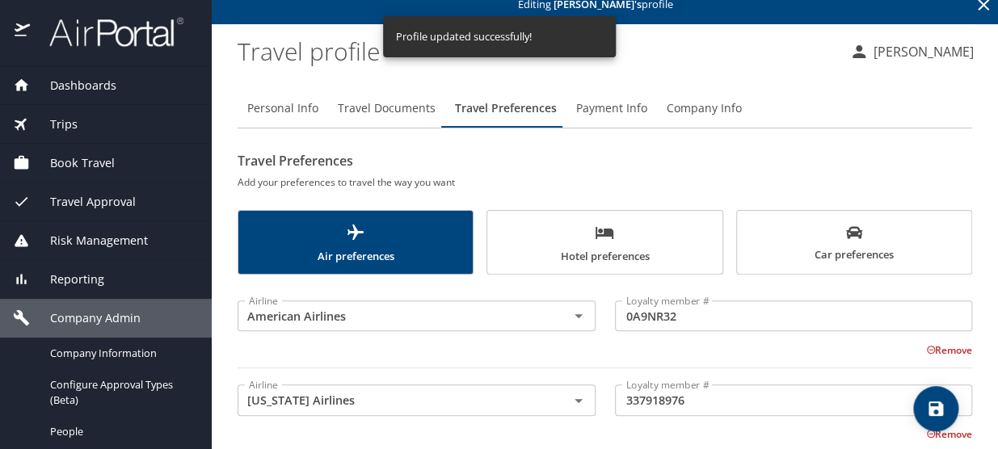
scroll to position [0, 0]
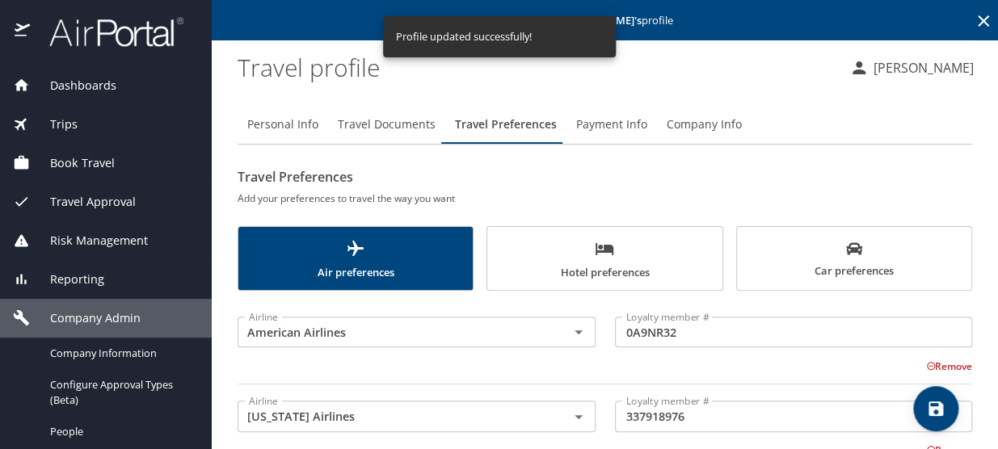
click at [579, 263] on span "Hotel preferences" at bounding box center [604, 260] width 215 height 43
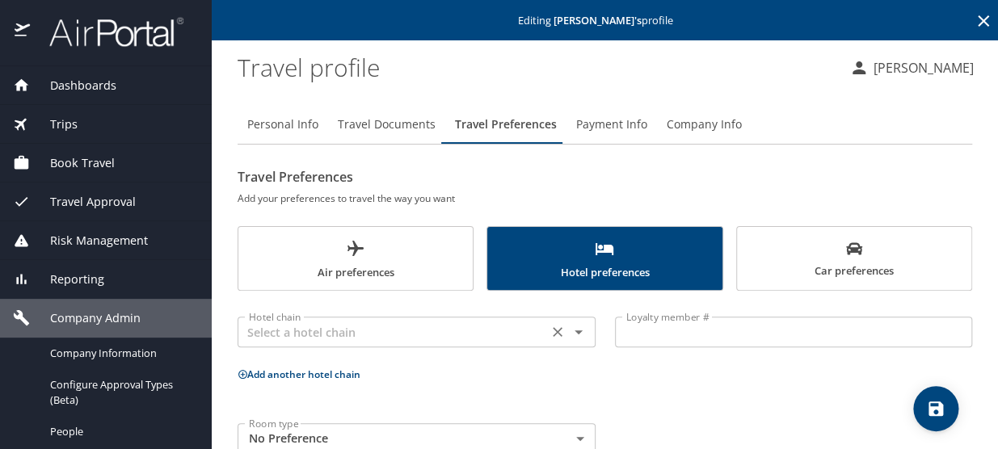
click at [398, 337] on input "text" at bounding box center [392, 332] width 301 height 21
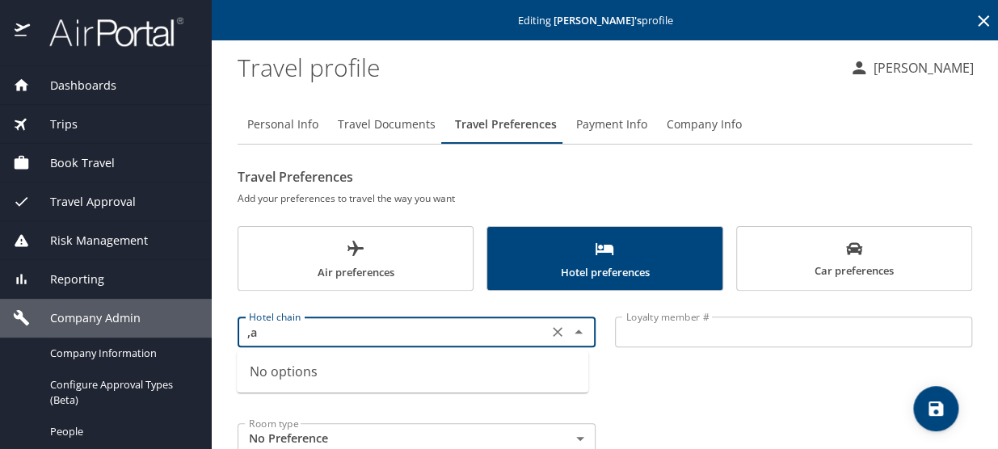
type input ","
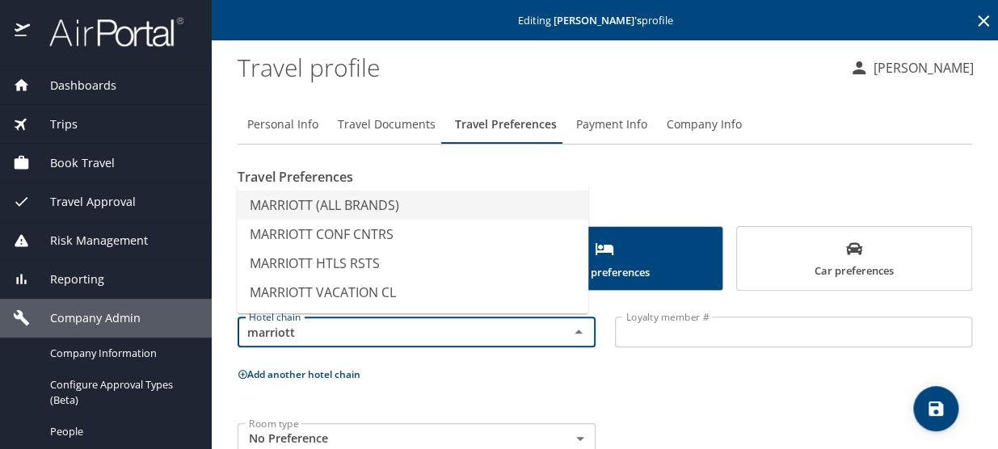
click at [340, 210] on li "MARRIOTT (ALL BRANDS)" at bounding box center [412, 205] width 351 height 29
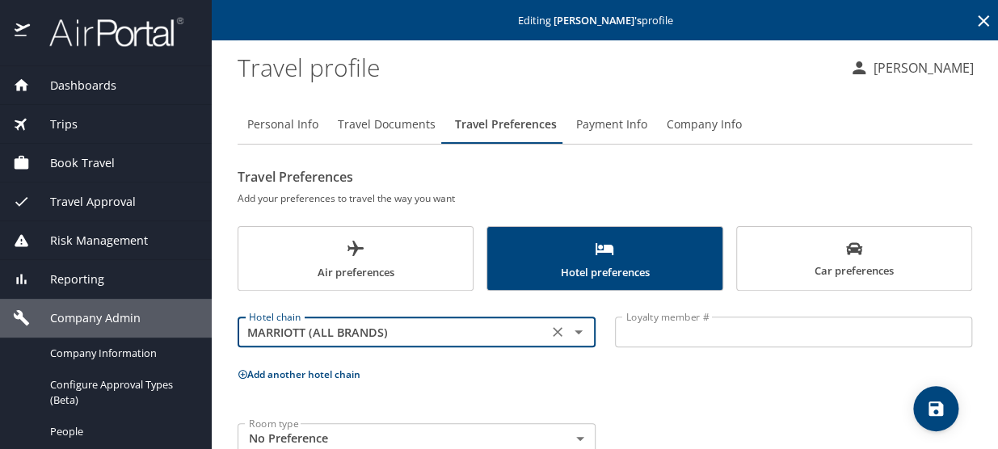
type input "MARRIOTT (ALL BRANDS)"
click at [659, 337] on input "Loyalty member #" at bounding box center [794, 332] width 358 height 31
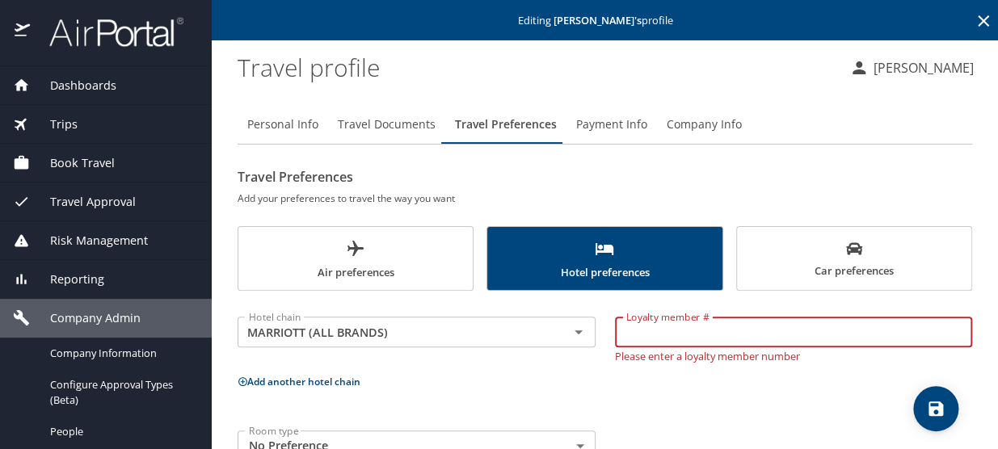
paste input "147110649"
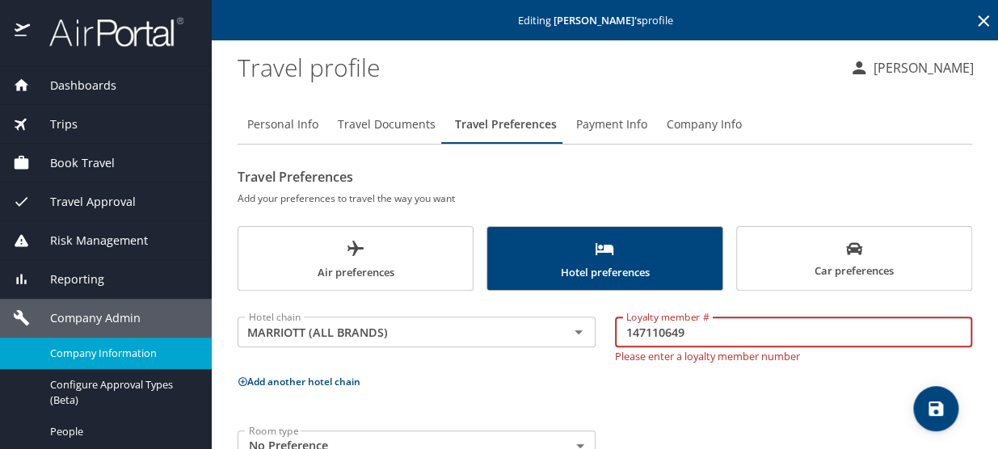
type input "147110649"
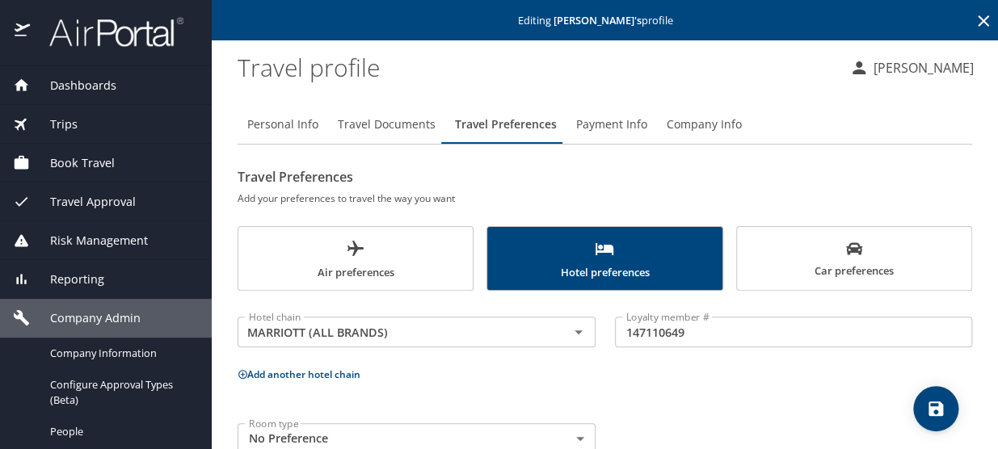
click at [309, 375] on button "Add another hotel chain" at bounding box center [299, 375] width 123 height 14
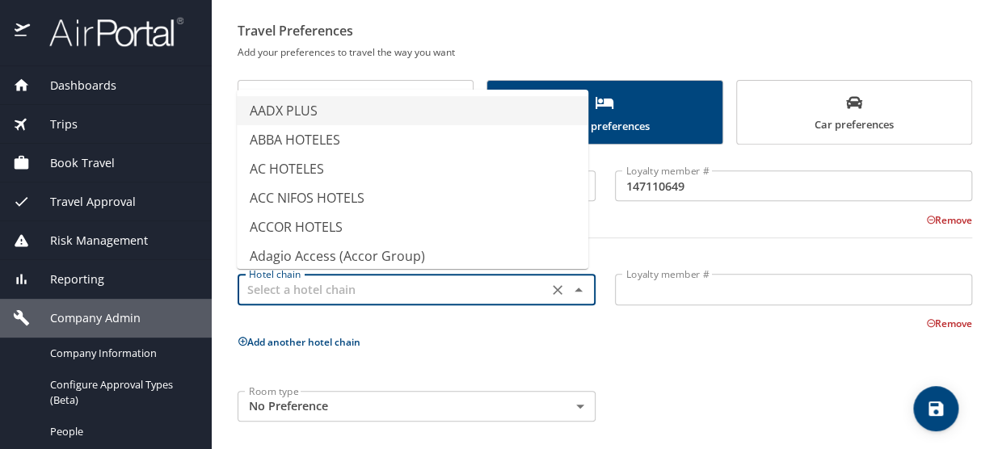
click at [284, 279] on input "text" at bounding box center [392, 289] width 301 height 21
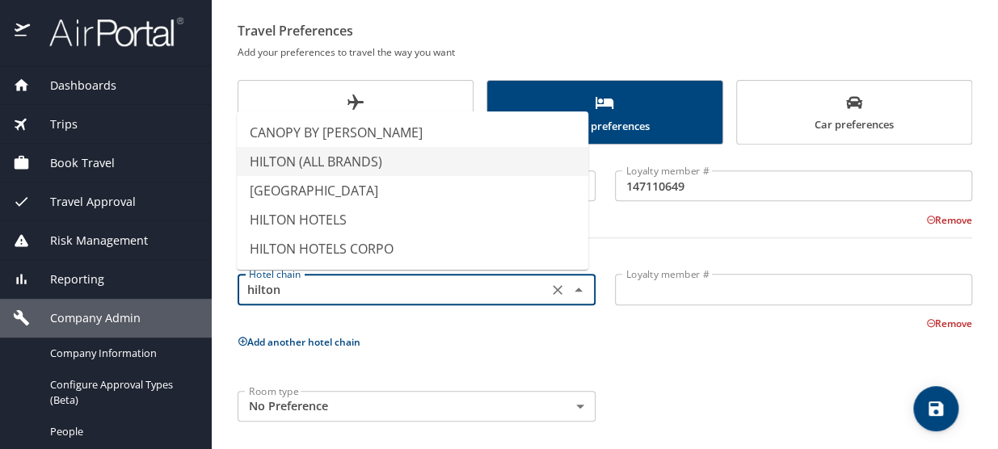
click at [406, 162] on li "HILTON (ALL BRANDS)" at bounding box center [412, 161] width 351 height 29
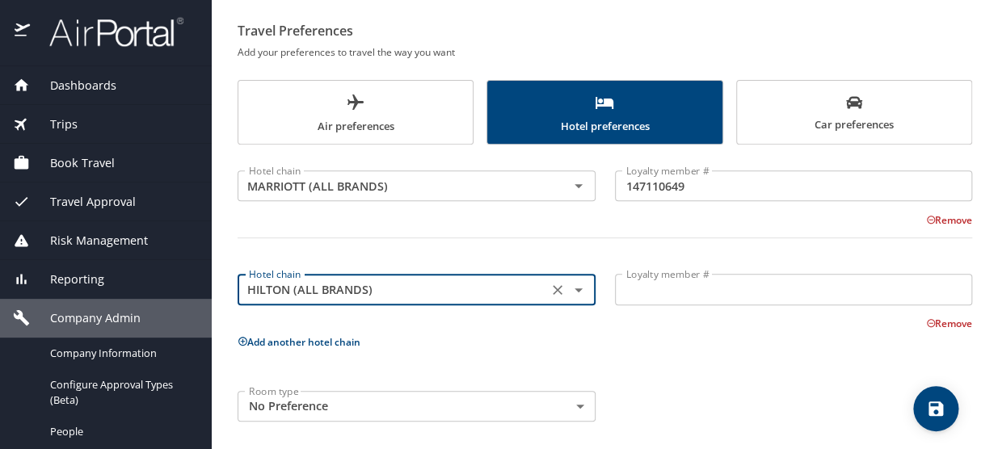
type input "HILTON (ALL BRANDS)"
click at [672, 290] on input "Loyalty member #" at bounding box center [794, 289] width 358 height 31
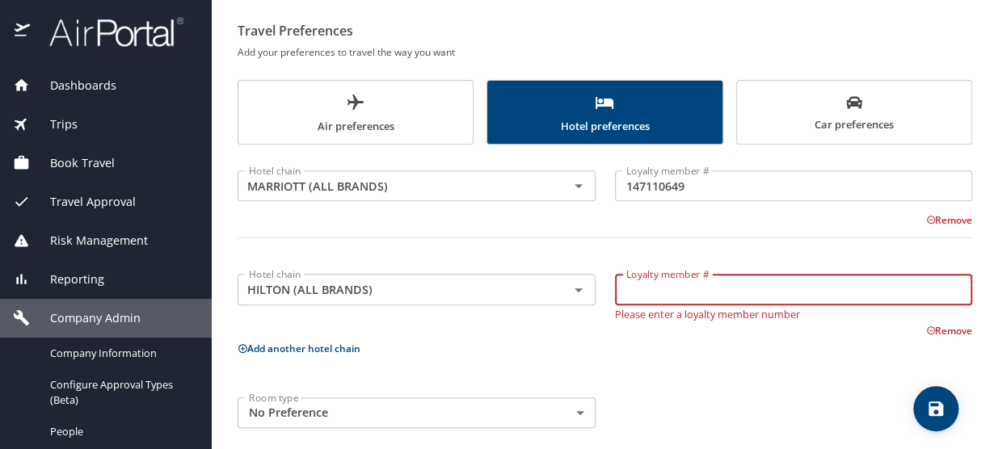
type input "V"
paste input "151243864"
type input "151243864"
click at [928, 402] on icon "save" at bounding box center [935, 408] width 19 height 19
